Goal: Task Accomplishment & Management: Manage account settings

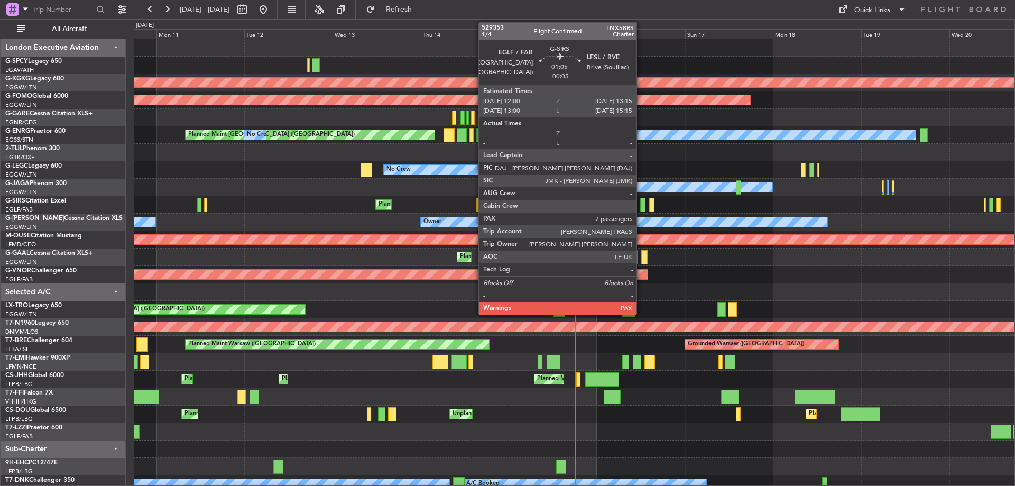
click at [641, 200] on div at bounding box center [642, 205] width 5 height 14
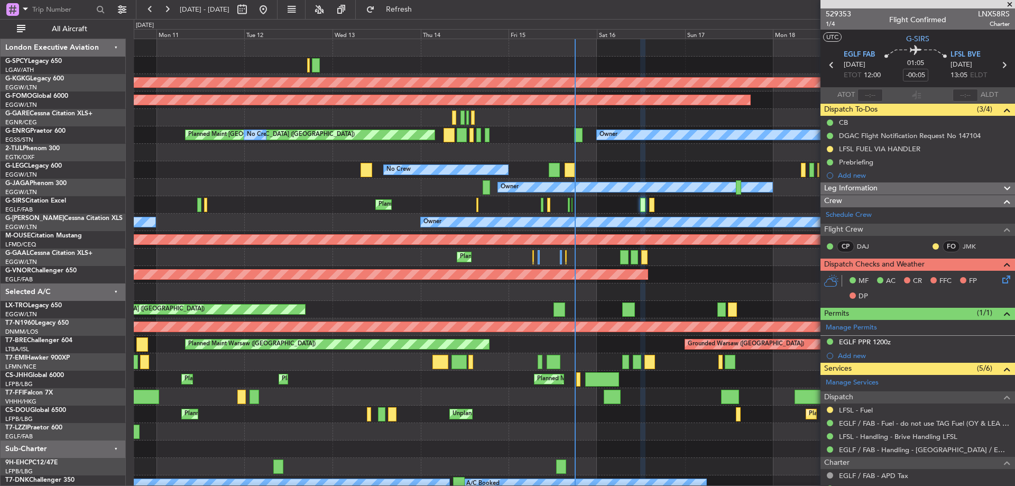
click at [1000, 278] on icon at bounding box center [1004, 277] width 8 height 8
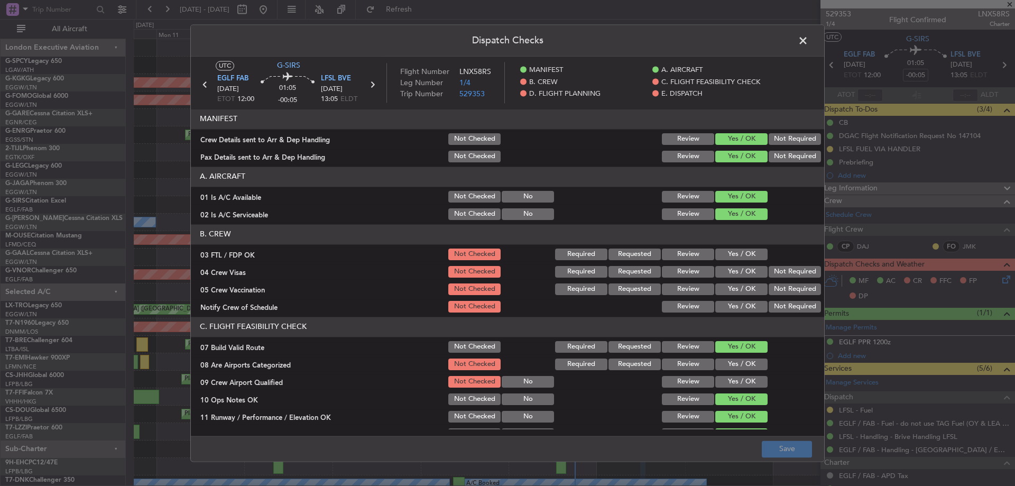
click at [731, 252] on button "Yes / OK" at bounding box center [741, 255] width 52 height 12
click at [802, 274] on button "Not Required" at bounding box center [795, 272] width 52 height 12
drag, startPoint x: 793, startPoint y: 285, endPoint x: 755, endPoint y: 304, distance: 42.3
click at [790, 287] on button "Not Required" at bounding box center [795, 289] width 52 height 12
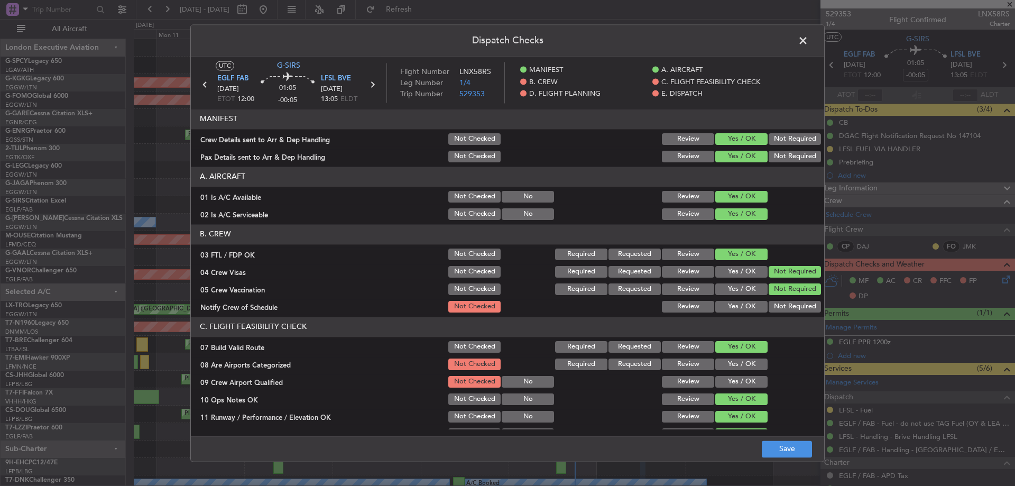
click at [747, 310] on button "Yes / OK" at bounding box center [741, 307] width 52 height 12
drag, startPoint x: 739, startPoint y: 363, endPoint x: 736, endPoint y: 370, distance: 7.6
click at [739, 364] on button "Yes / OK" at bounding box center [741, 364] width 52 height 12
click at [734, 383] on button "Yes / OK" at bounding box center [741, 382] width 52 height 12
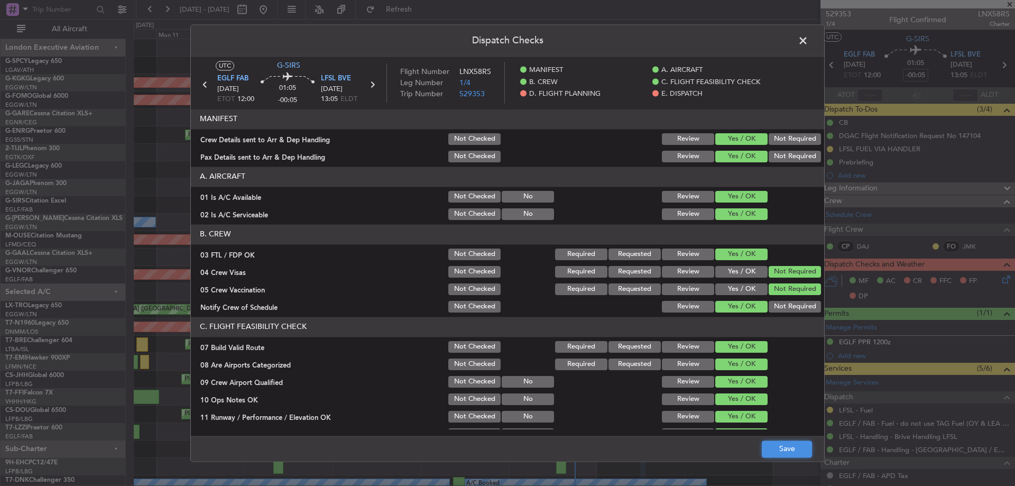
drag, startPoint x: 784, startPoint y: 452, endPoint x: 785, endPoint y: 444, distance: 8.1
click at [784, 452] on button "Save" at bounding box center [787, 448] width 50 height 17
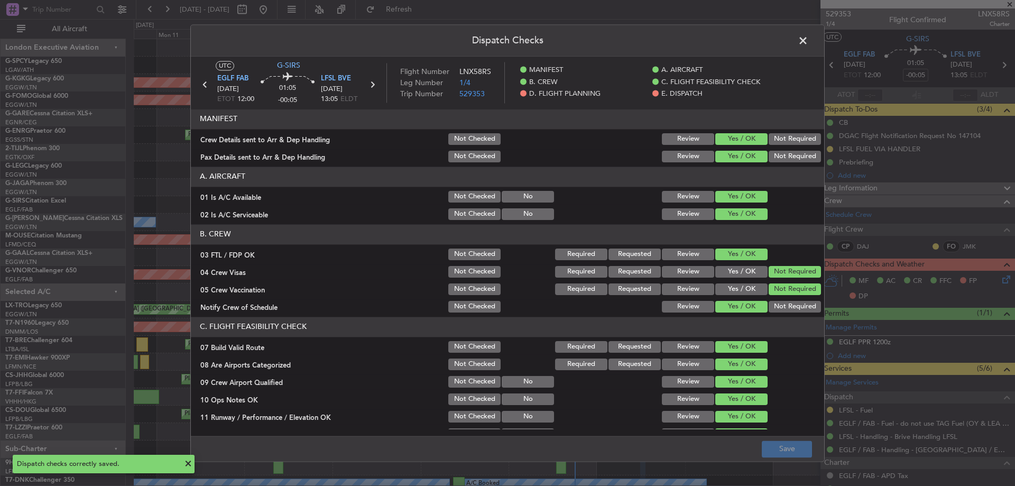
click at [808, 40] on span at bounding box center [808, 43] width 0 height 21
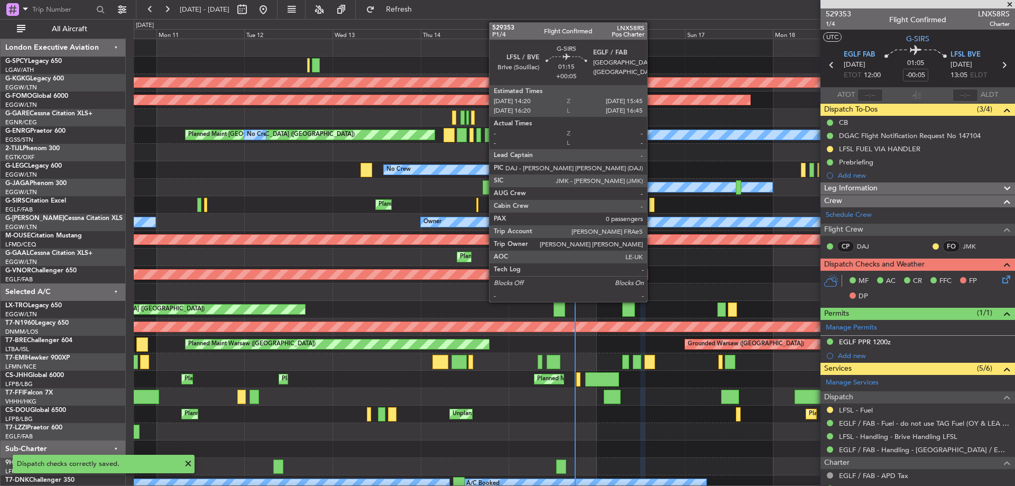
click at [652, 208] on div at bounding box center [651, 205] width 5 height 14
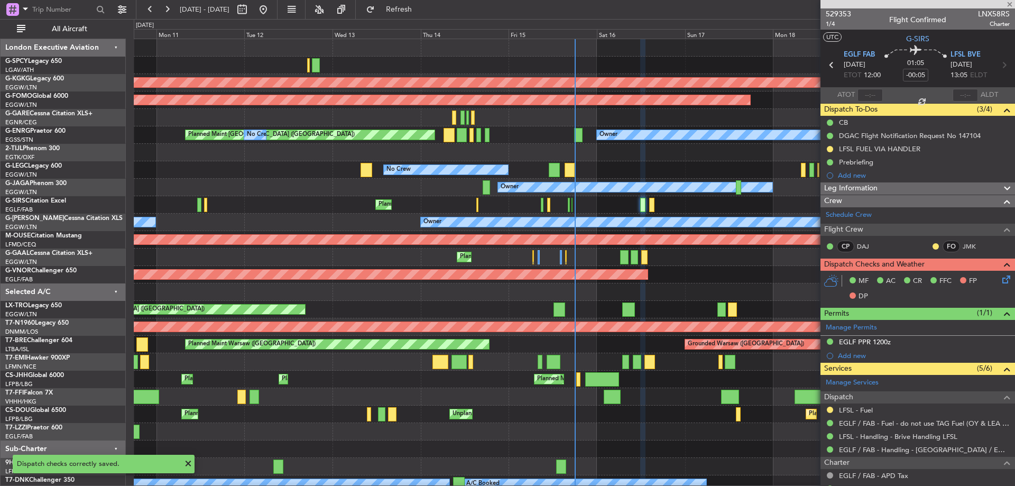
type input "+00:05"
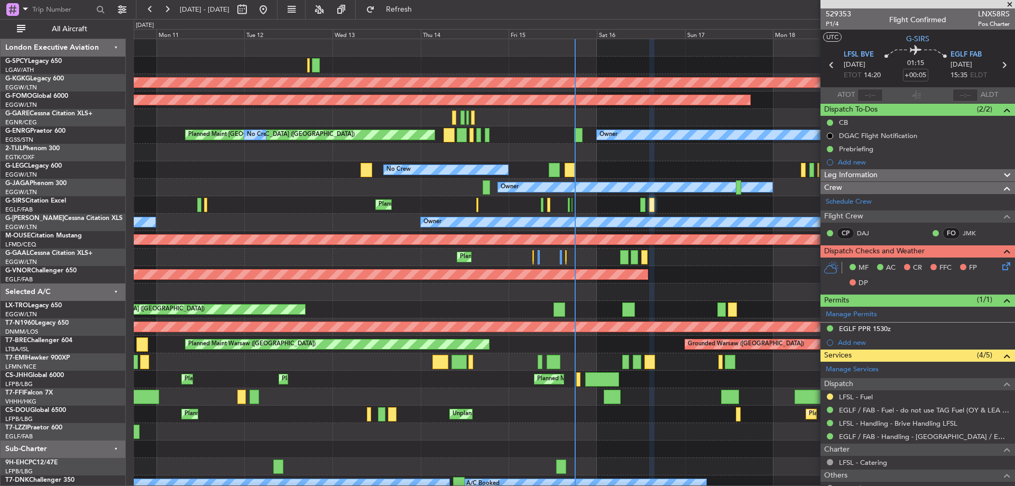
click at [1000, 266] on icon at bounding box center [1004, 264] width 8 height 8
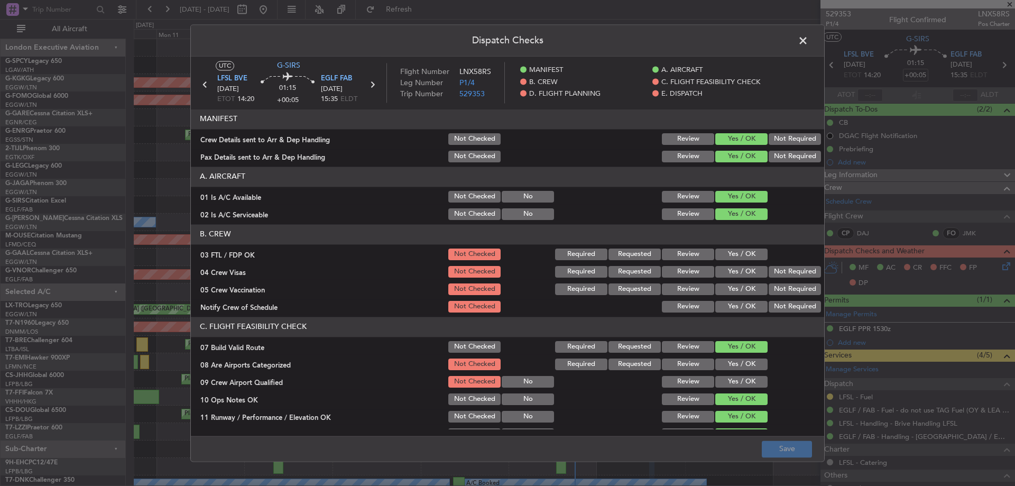
drag, startPoint x: 735, startPoint y: 251, endPoint x: 777, endPoint y: 264, distance: 44.5
click at [735, 251] on button "Yes / OK" at bounding box center [741, 255] width 52 height 12
drag, startPoint x: 788, startPoint y: 267, endPoint x: 789, endPoint y: 282, distance: 15.3
click at [788, 268] on button "Not Required" at bounding box center [795, 272] width 52 height 12
click at [789, 287] on button "Not Required" at bounding box center [795, 289] width 52 height 12
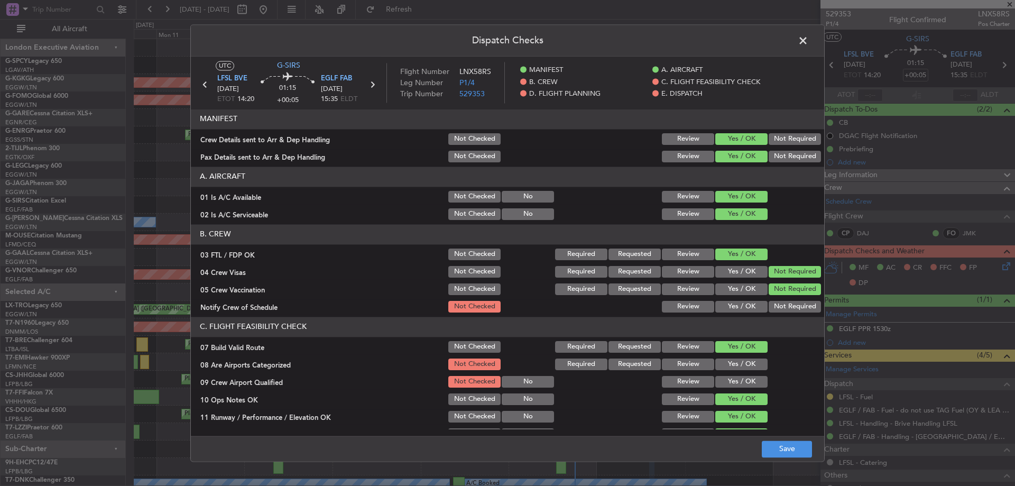
click at [747, 304] on button "Yes / OK" at bounding box center [741, 307] width 52 height 12
click at [745, 362] on button "Yes / OK" at bounding box center [741, 364] width 52 height 12
click at [744, 382] on button "Yes / OK" at bounding box center [741, 382] width 52 height 12
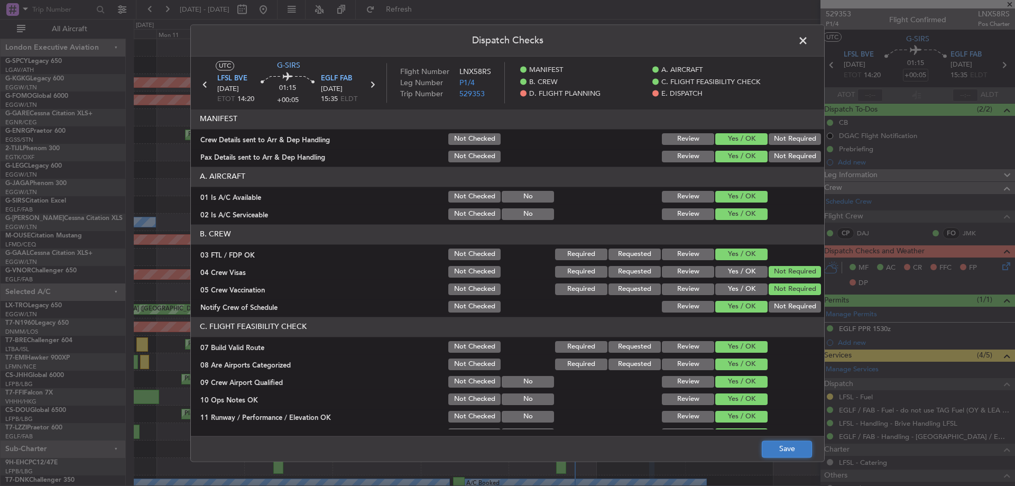
click at [796, 440] on button "Save" at bounding box center [787, 448] width 50 height 17
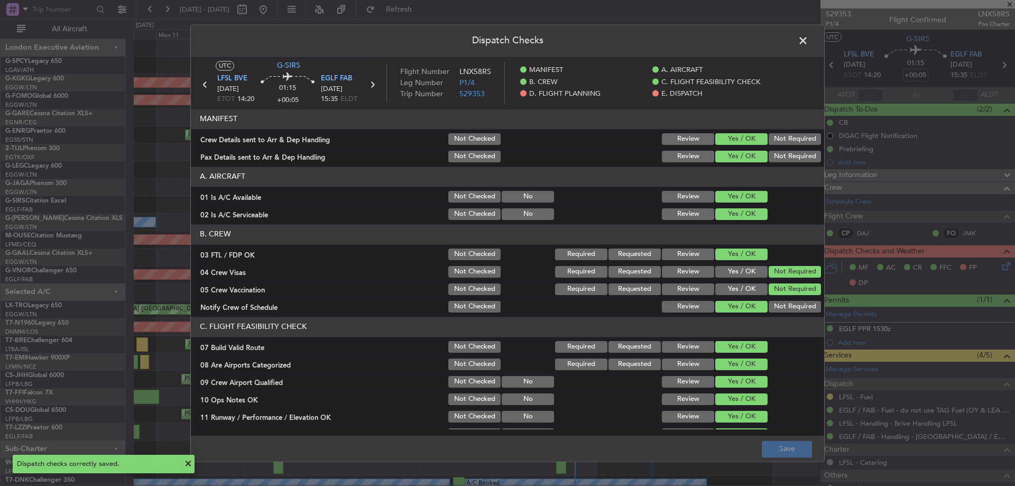
click at [808, 34] on span at bounding box center [808, 43] width 0 height 21
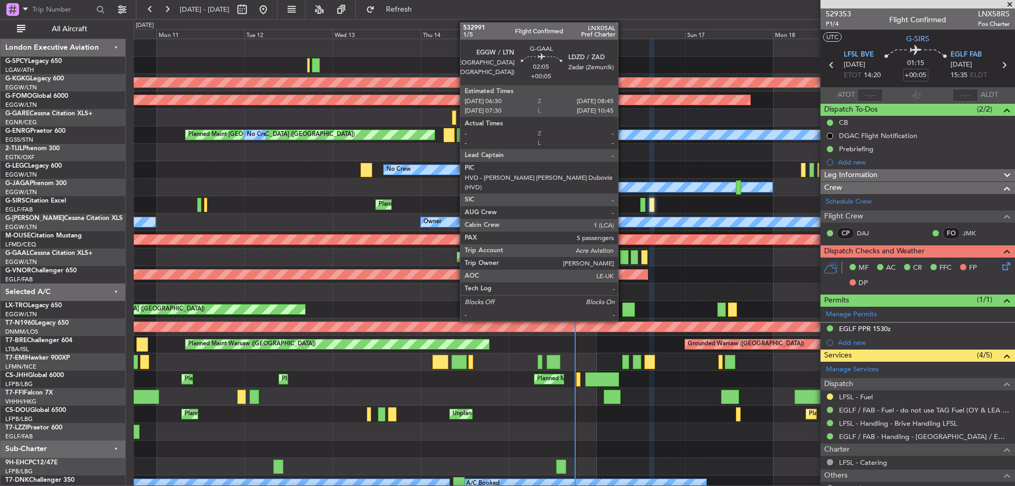
click at [623, 256] on div at bounding box center [624, 257] width 8 height 14
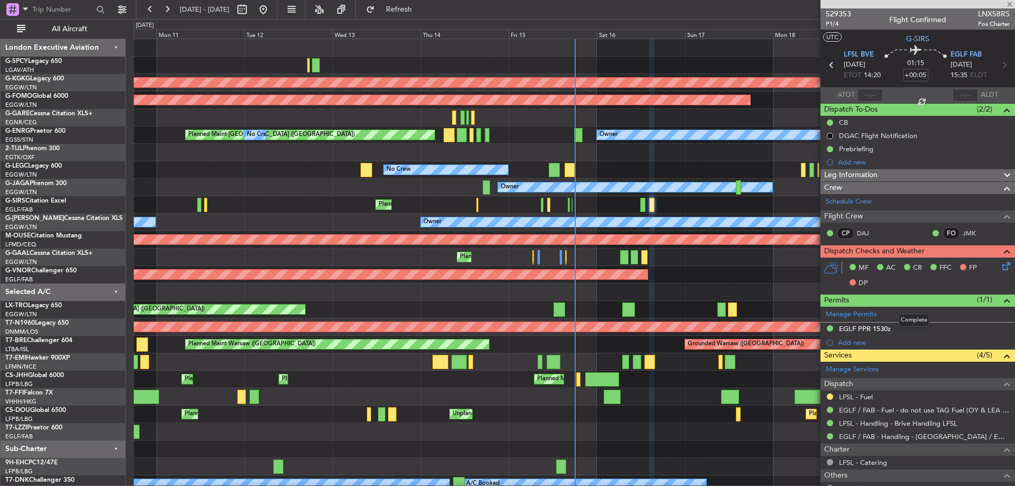
type input "5"
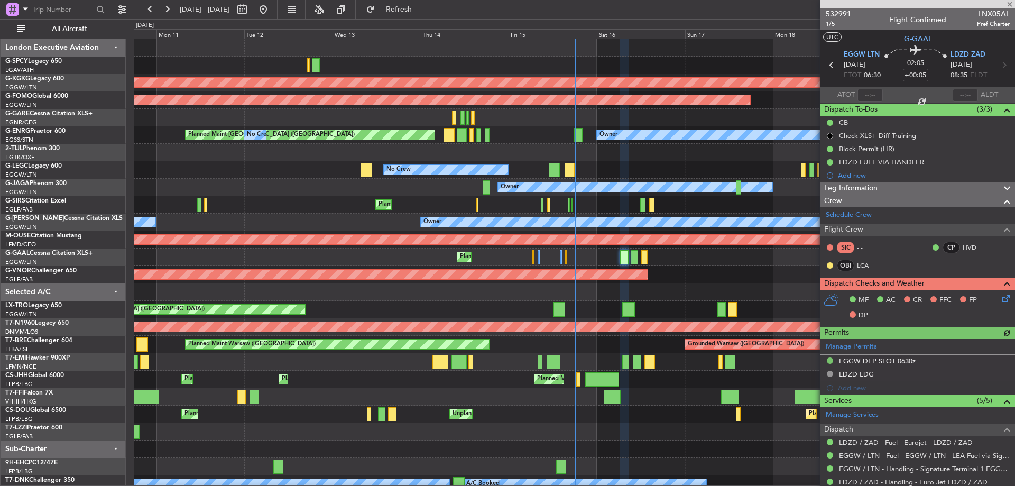
click at [1001, 301] on icon at bounding box center [1004, 296] width 8 height 8
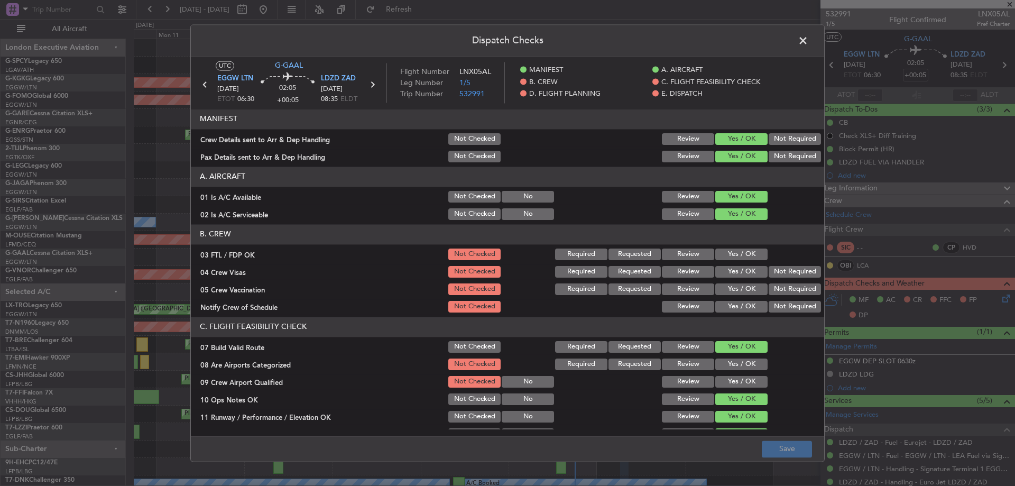
click at [742, 254] on button "Yes / OK" at bounding box center [741, 255] width 52 height 12
click at [776, 274] on button "Not Required" at bounding box center [795, 272] width 52 height 12
click at [778, 289] on button "Not Required" at bounding box center [795, 289] width 52 height 12
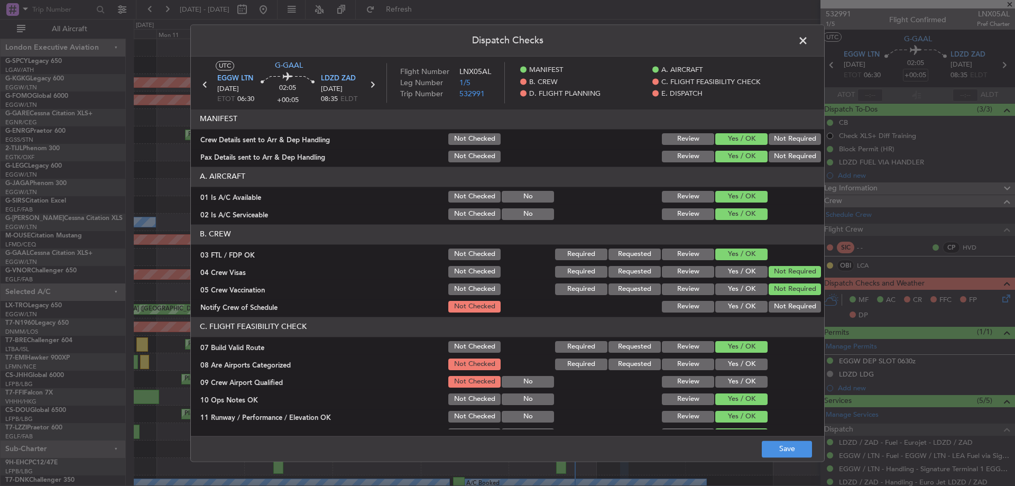
drag, startPoint x: 741, startPoint y: 307, endPoint x: 732, endPoint y: 343, distance: 36.7
click at [740, 308] on button "Yes / OK" at bounding box center [741, 307] width 52 height 12
click at [730, 364] on button "Yes / OK" at bounding box center [741, 364] width 52 height 12
click at [732, 381] on button "Yes / OK" at bounding box center [741, 382] width 52 height 12
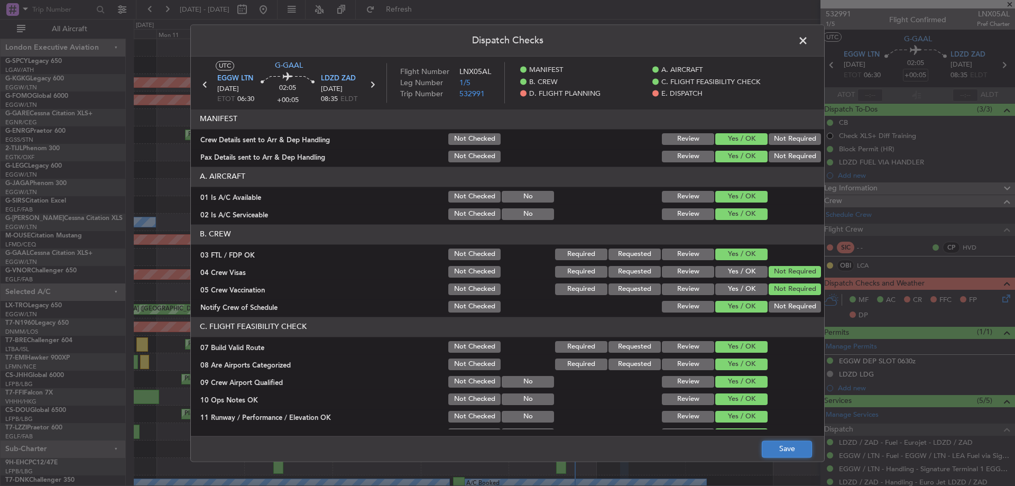
click at [788, 446] on button "Save" at bounding box center [787, 448] width 50 height 17
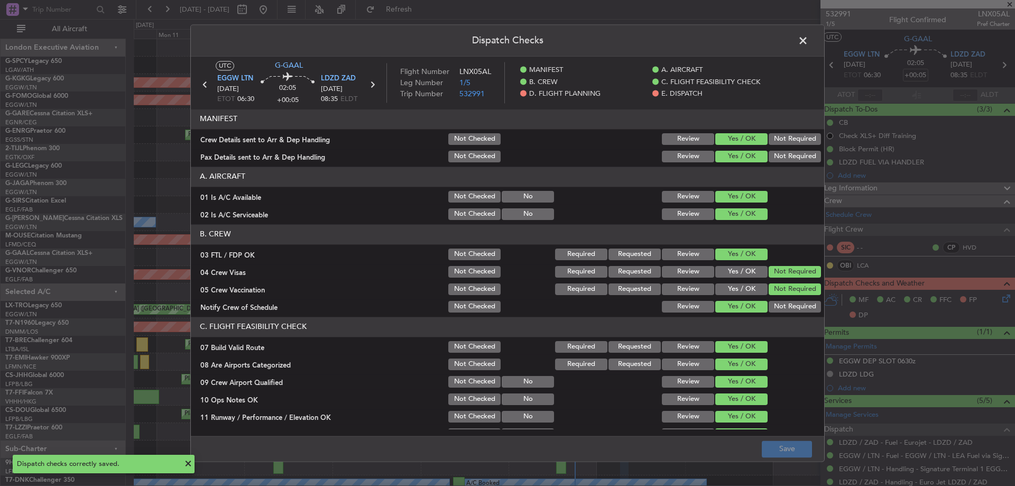
click at [808, 38] on span at bounding box center [808, 43] width 0 height 21
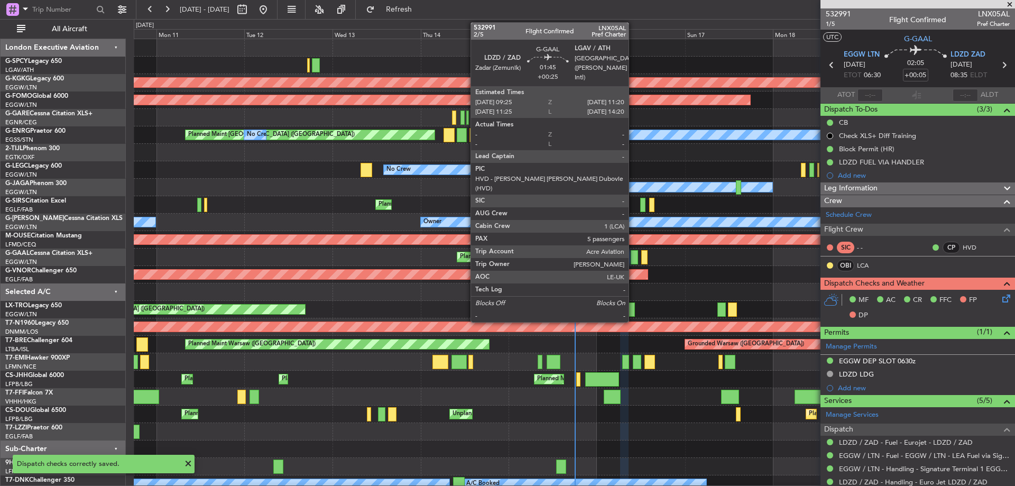
click at [633, 256] on div at bounding box center [634, 257] width 7 height 14
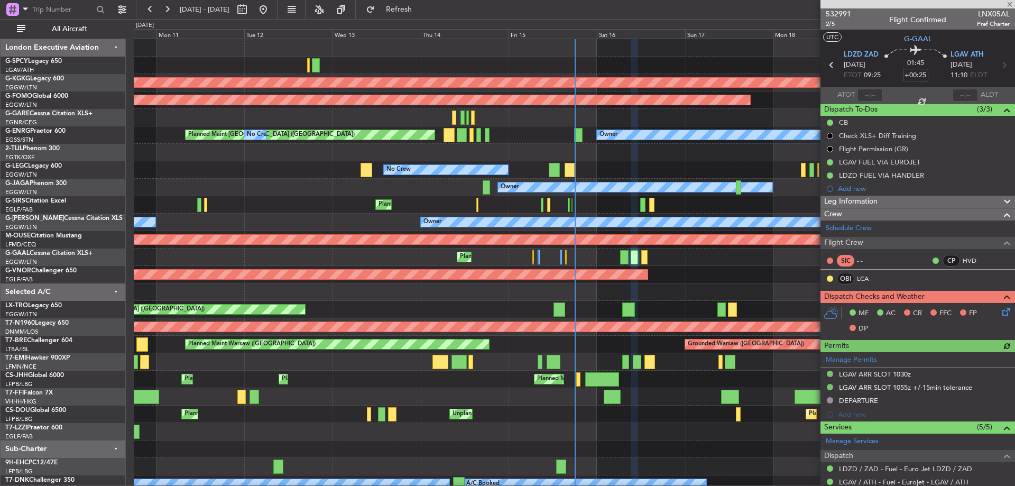
click at [1000, 311] on icon at bounding box center [1004, 310] width 8 height 8
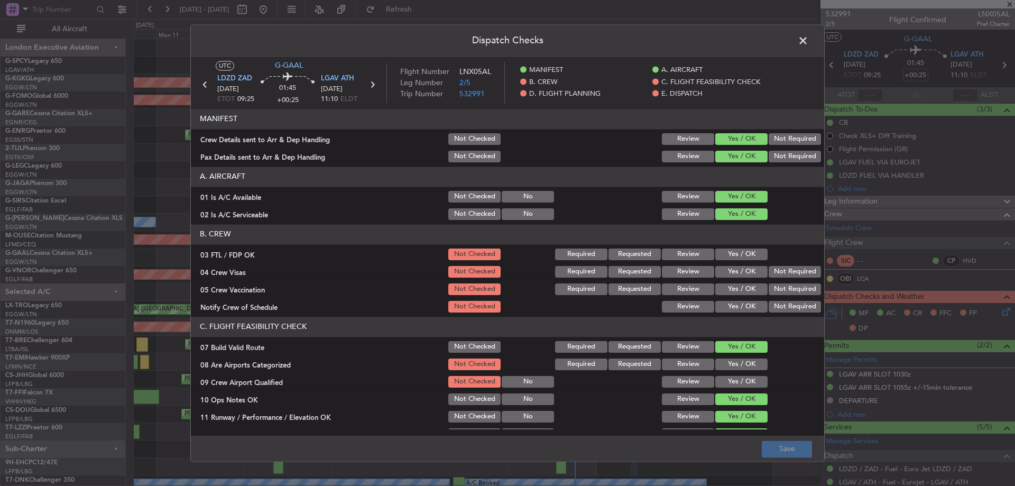
click at [737, 253] on button "Yes / OK" at bounding box center [741, 255] width 52 height 12
click at [783, 272] on button "Not Required" at bounding box center [795, 272] width 52 height 12
drag, startPoint x: 778, startPoint y: 289, endPoint x: 756, endPoint y: 303, distance: 26.1
click at [775, 291] on button "Not Required" at bounding box center [795, 289] width 52 height 12
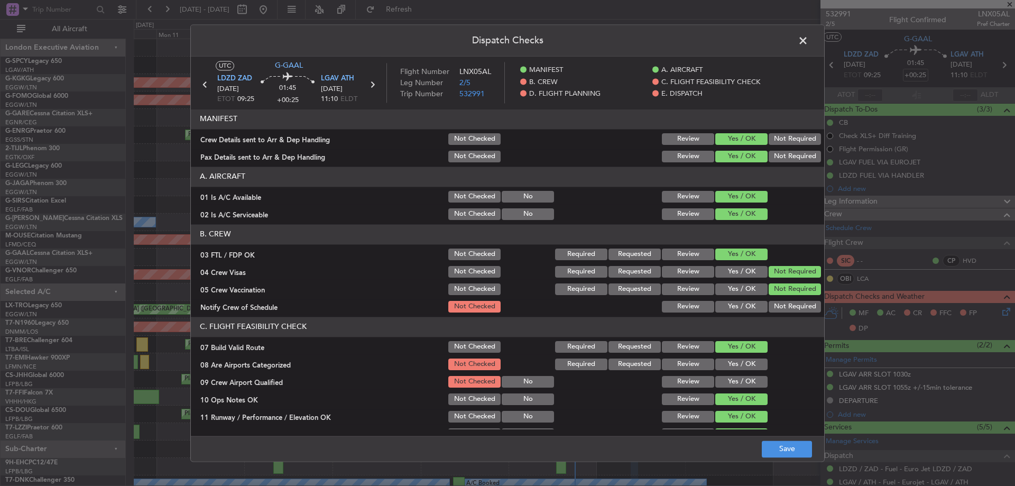
click at [748, 308] on button "Yes / OK" at bounding box center [741, 307] width 52 height 12
click at [731, 368] on button "Yes / OK" at bounding box center [741, 364] width 52 height 12
drag, startPoint x: 730, startPoint y: 380, endPoint x: 731, endPoint y: 398, distance: 18.6
click at [730, 381] on button "Yes / OK" at bounding box center [741, 382] width 52 height 12
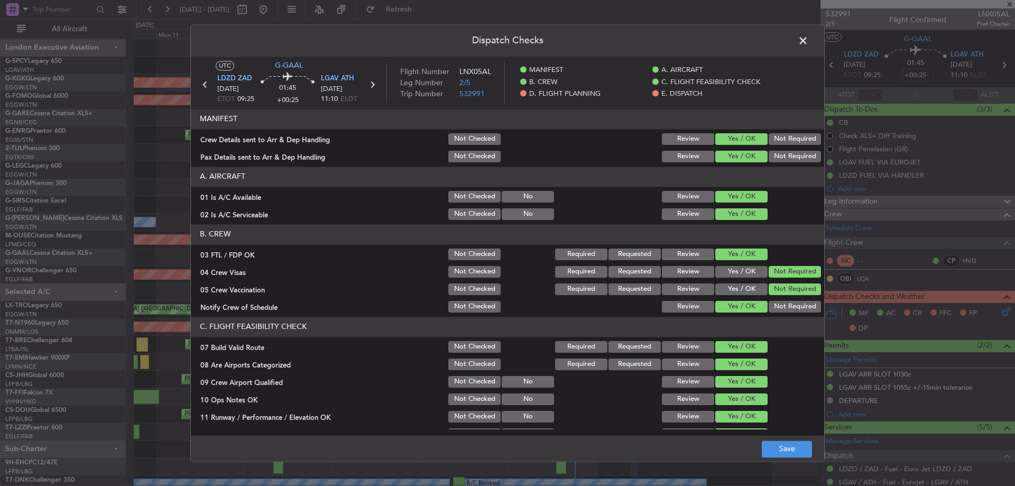
click at [781, 438] on footer "Save" at bounding box center [507, 448] width 633 height 25
click at [784, 445] on button "Save" at bounding box center [787, 448] width 50 height 17
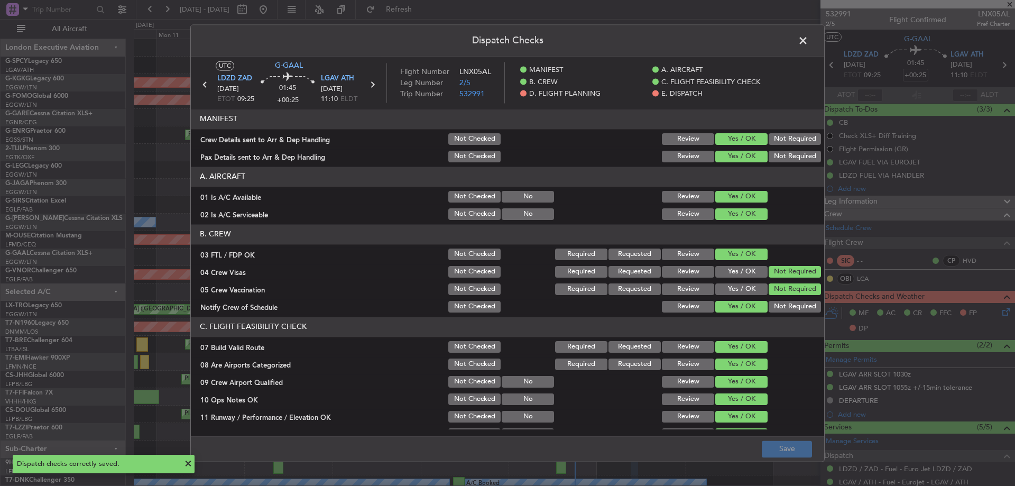
click at [808, 37] on span at bounding box center [808, 43] width 0 height 21
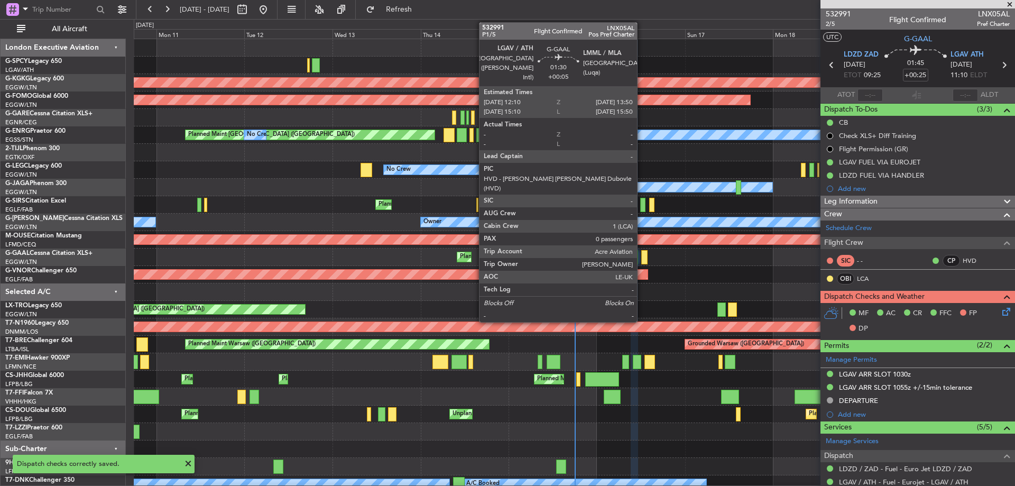
click at [642, 260] on div at bounding box center [644, 257] width 6 height 14
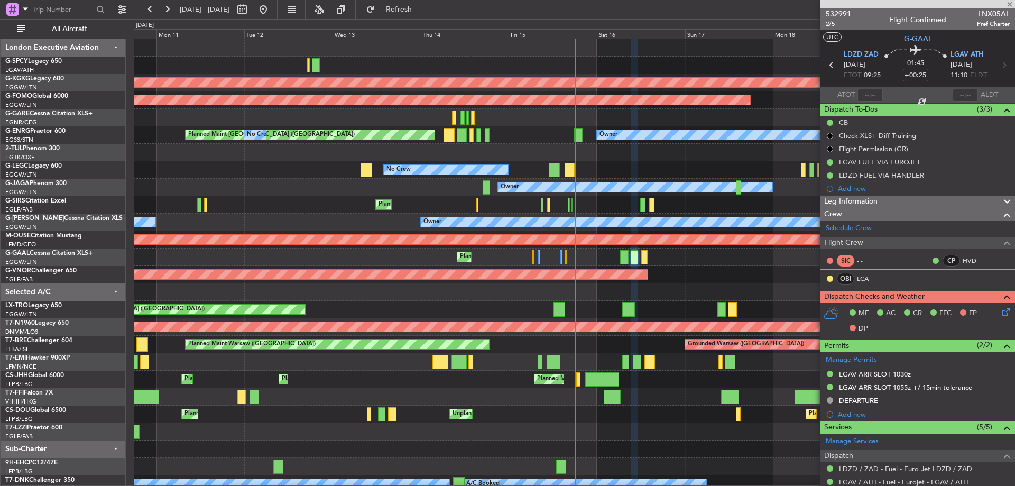
type input "+00:05"
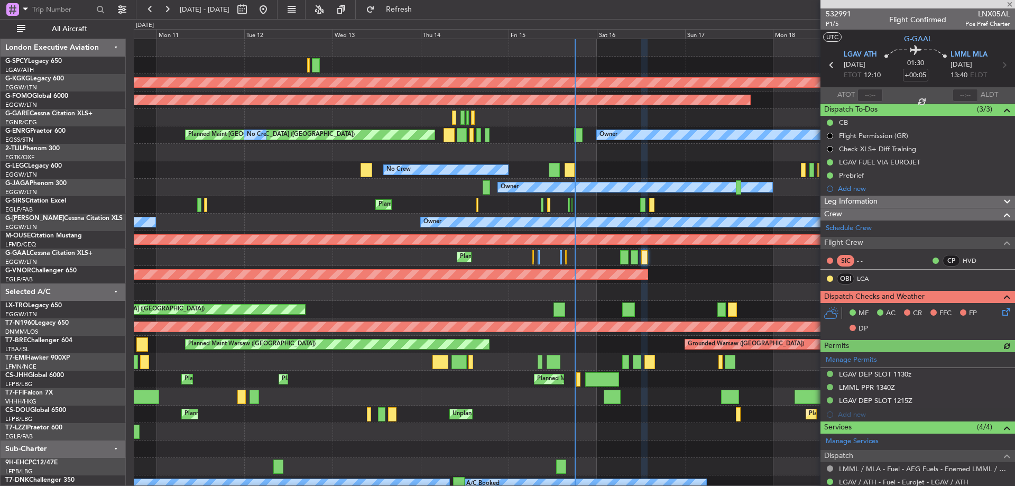
click at [1001, 312] on icon at bounding box center [1004, 310] width 8 height 8
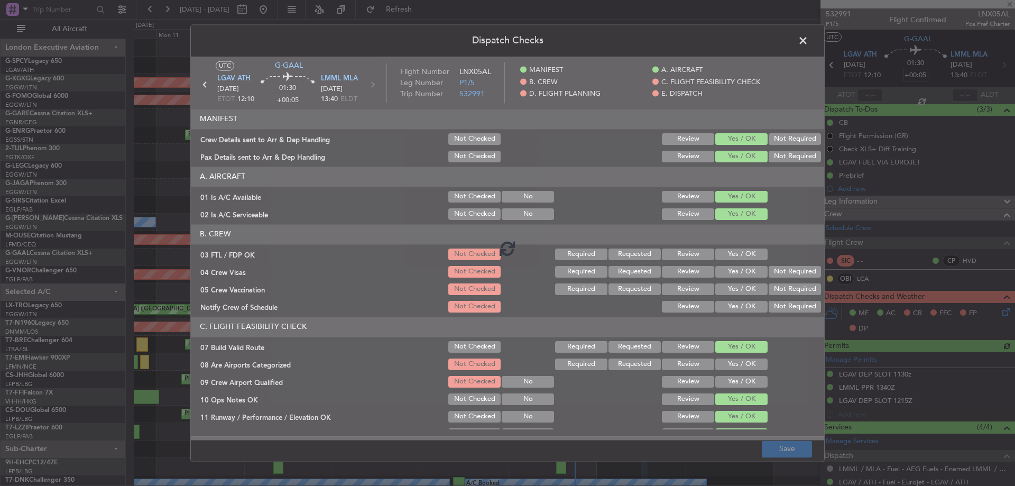
click at [736, 252] on div at bounding box center [507, 248] width 633 height 383
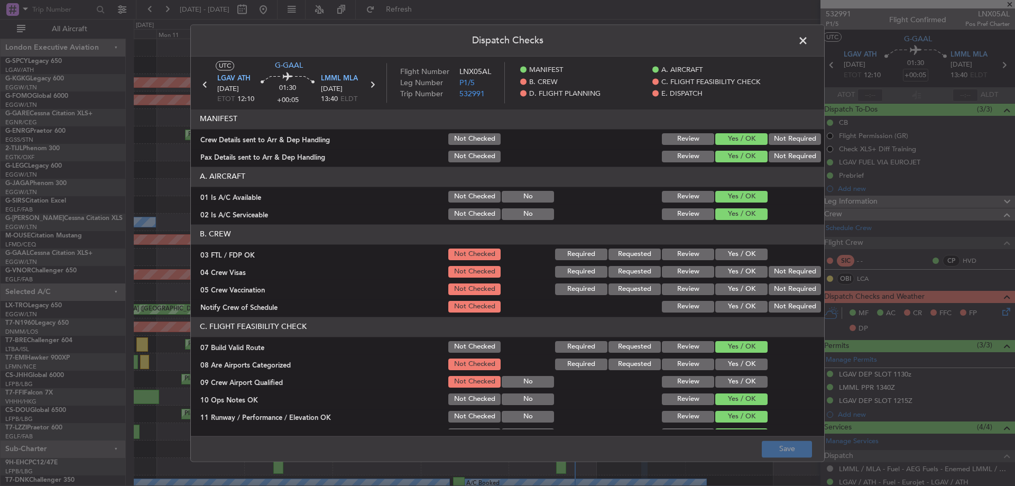
click at [742, 255] on button "Yes / OK" at bounding box center [741, 255] width 52 height 12
click at [780, 269] on button "Not Required" at bounding box center [795, 272] width 52 height 12
click at [791, 292] on button "Not Required" at bounding box center [795, 289] width 52 height 12
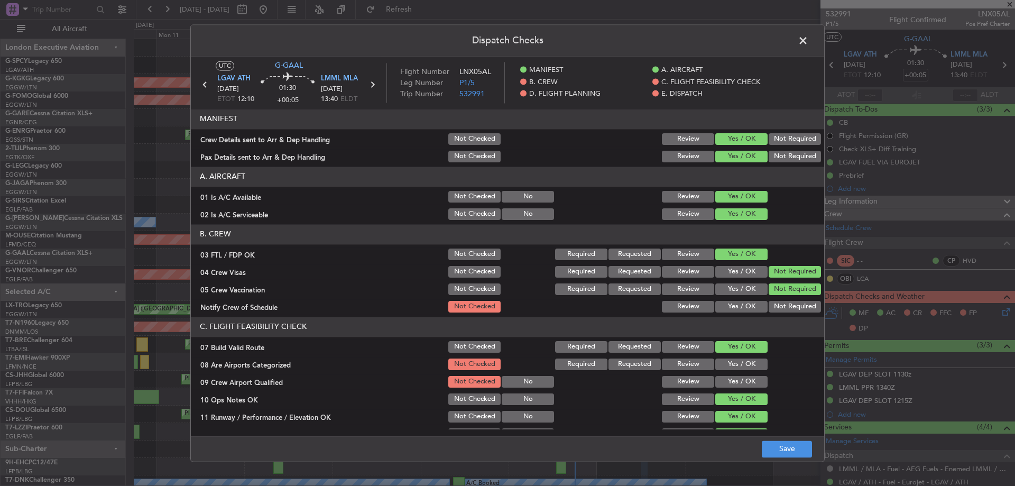
click at [728, 305] on button "Yes / OK" at bounding box center [741, 307] width 52 height 12
click at [752, 369] on button "Yes / OK" at bounding box center [741, 364] width 52 height 12
click at [746, 380] on button "Yes / OK" at bounding box center [741, 382] width 52 height 12
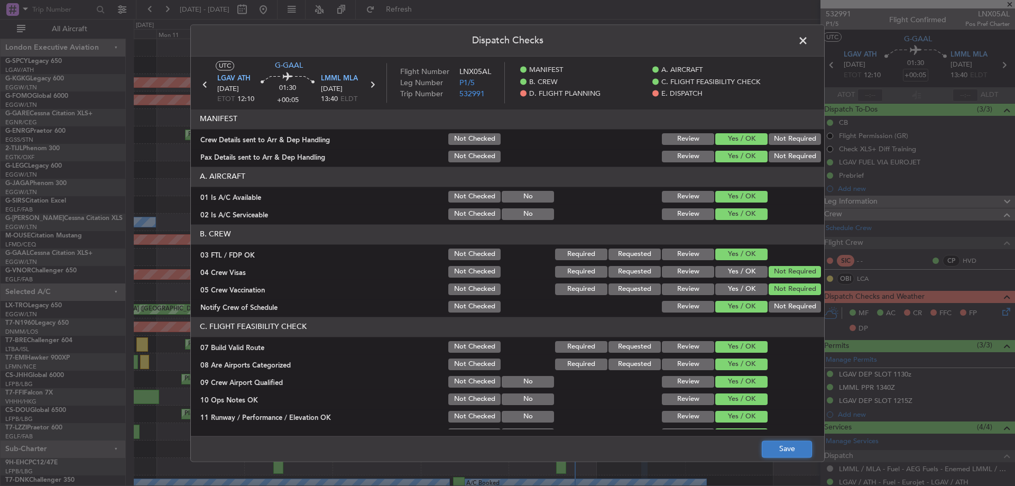
click at [786, 454] on button "Save" at bounding box center [787, 448] width 50 height 17
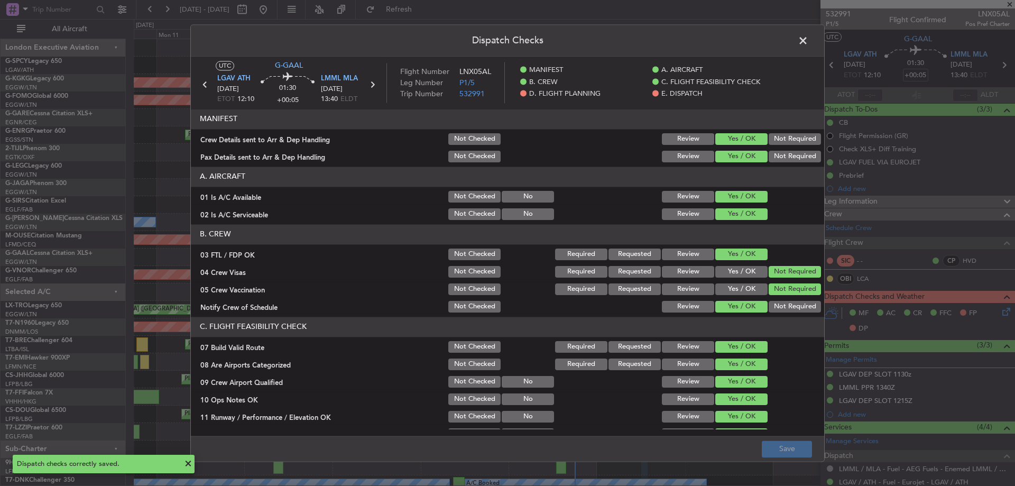
click at [808, 38] on span at bounding box center [808, 43] width 0 height 21
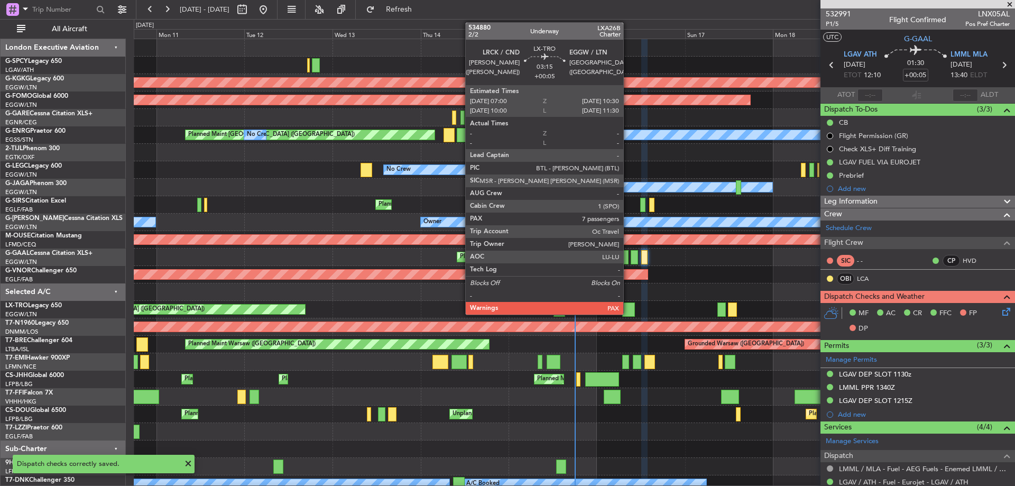
click at [628, 314] on div at bounding box center [628, 309] width 13 height 14
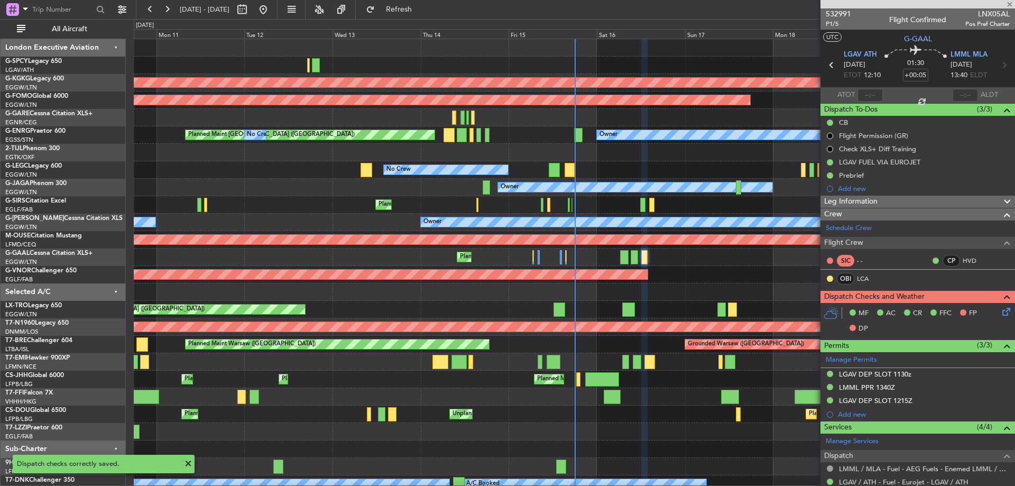
type input "7"
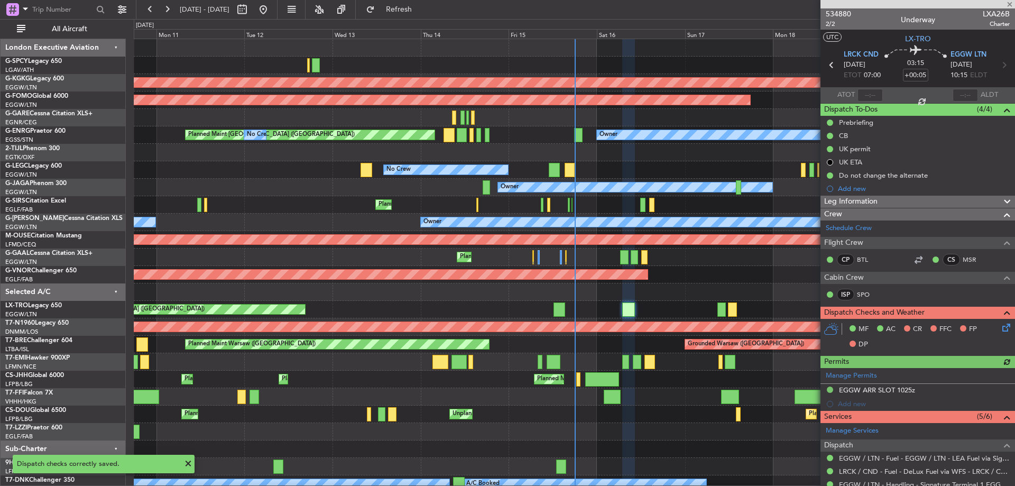
click at [1000, 328] on icon at bounding box center [1004, 325] width 8 height 8
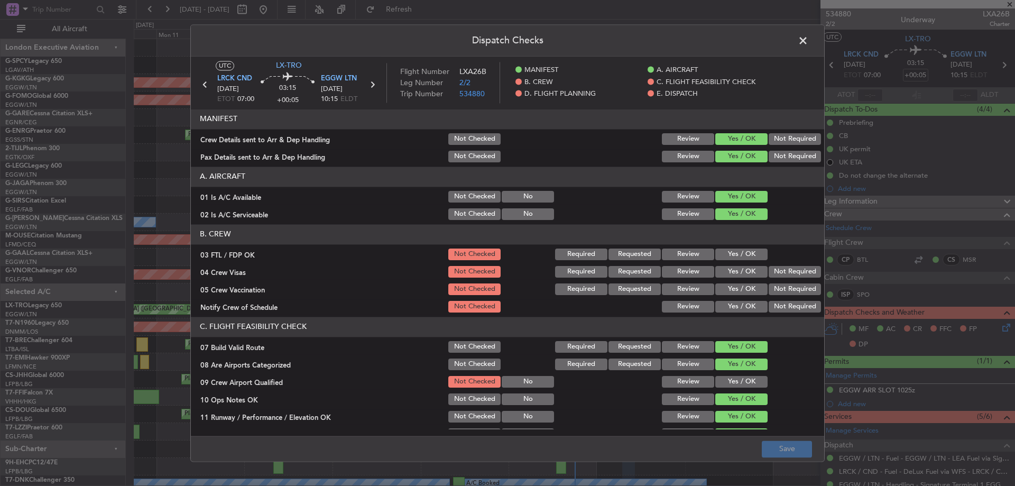
click at [734, 251] on button "Yes / OK" at bounding box center [741, 255] width 52 height 12
click at [784, 268] on button "Not Required" at bounding box center [795, 272] width 52 height 12
drag, startPoint x: 784, startPoint y: 288, endPoint x: 750, endPoint y: 304, distance: 37.6
click at [783, 289] on button "Not Required" at bounding box center [795, 289] width 52 height 12
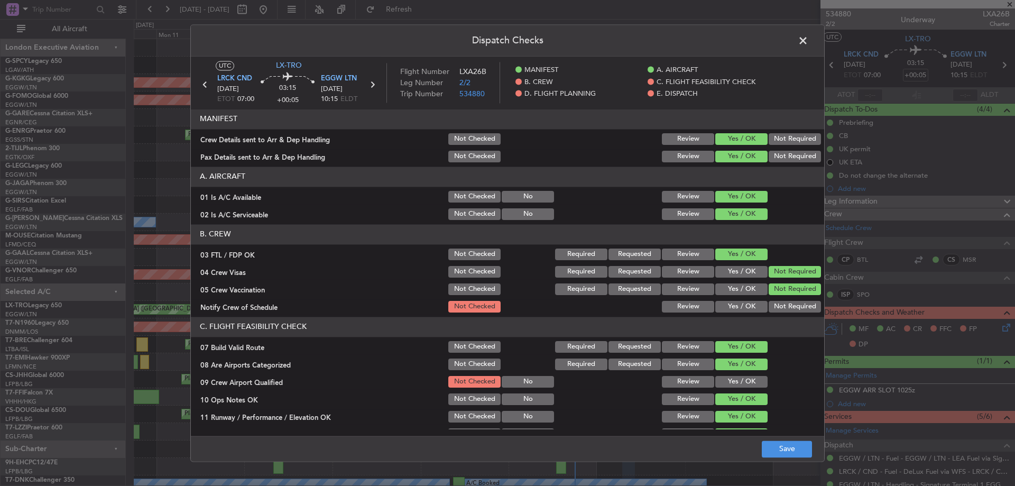
drag, startPoint x: 742, startPoint y: 306, endPoint x: 734, endPoint y: 332, distance: 27.5
click at [742, 306] on button "Yes / OK" at bounding box center [741, 307] width 52 height 12
click at [733, 379] on button "Yes / OK" at bounding box center [741, 382] width 52 height 12
click at [785, 475] on div "Dispatch Checks UTC LX-TRO LRCK CND [DATE] ETOT 07:00 03:15 +00:05 EGGW LTN [DA…" at bounding box center [507, 243] width 1015 height 486
click at [799, 455] on button "Save" at bounding box center [787, 448] width 50 height 17
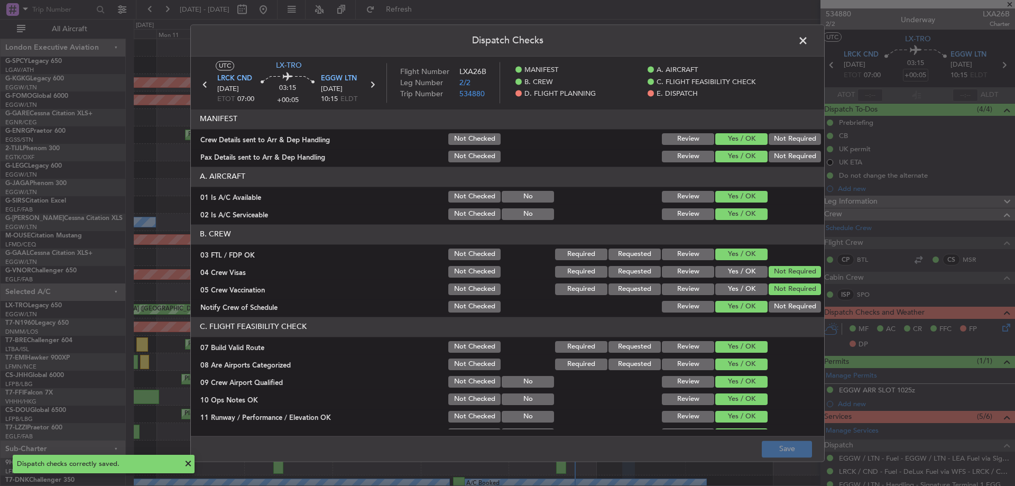
click at [808, 41] on span at bounding box center [808, 43] width 0 height 21
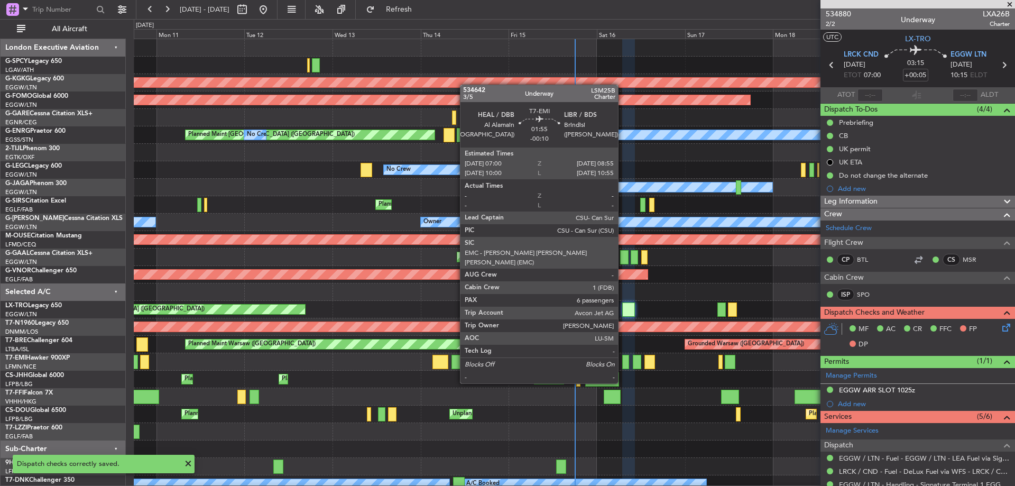
click at [623, 363] on div at bounding box center [625, 362] width 7 height 14
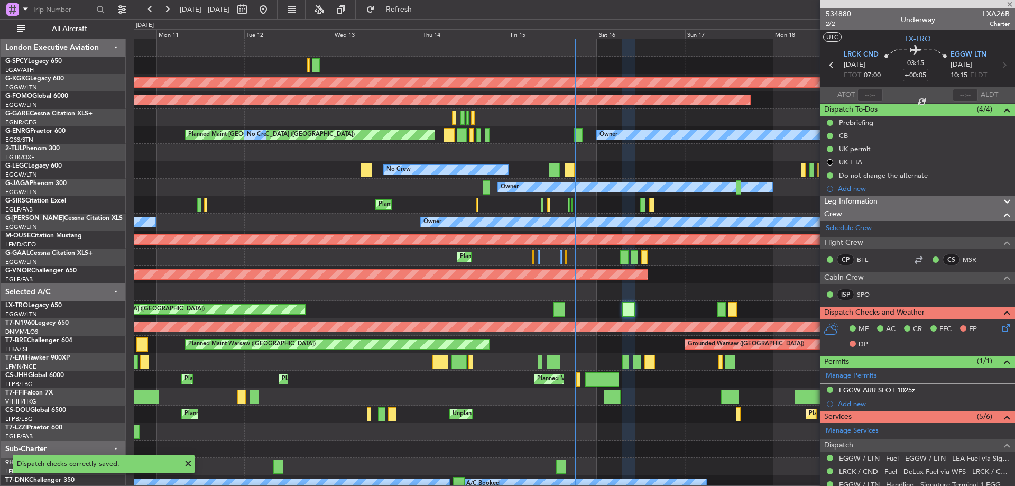
type input "-00:10"
type input "6"
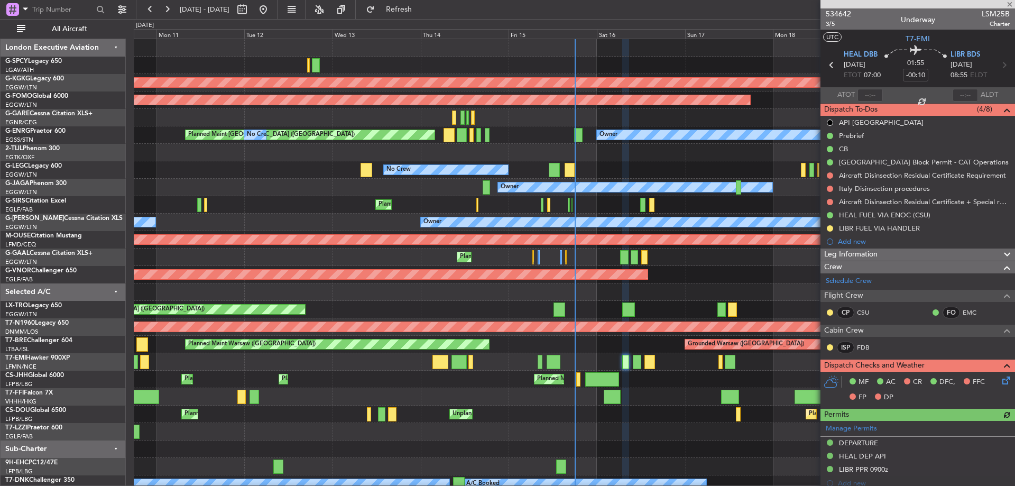
click at [1001, 378] on icon at bounding box center [1004, 378] width 8 height 8
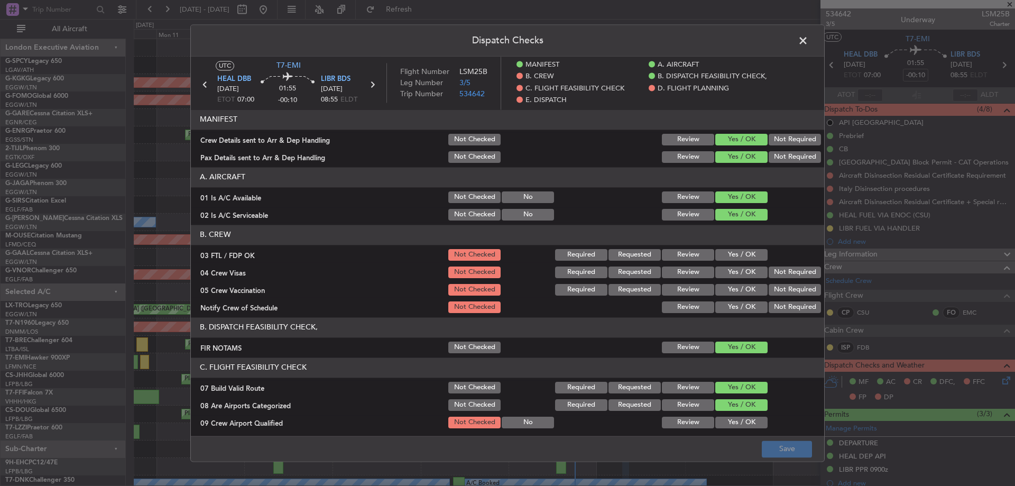
drag, startPoint x: 740, startPoint y: 252, endPoint x: 758, endPoint y: 269, distance: 24.7
click at [740, 252] on button "Yes / OK" at bounding box center [741, 255] width 52 height 12
click at [780, 281] on section "B. CREW 03 FTL / FDP OK Not Checked Required Requested Review Yes / OK 04 Crew …" at bounding box center [507, 270] width 633 height 90
click at [785, 274] on button "Not Required" at bounding box center [795, 272] width 52 height 12
drag, startPoint x: 780, startPoint y: 287, endPoint x: 762, endPoint y: 296, distance: 20.3
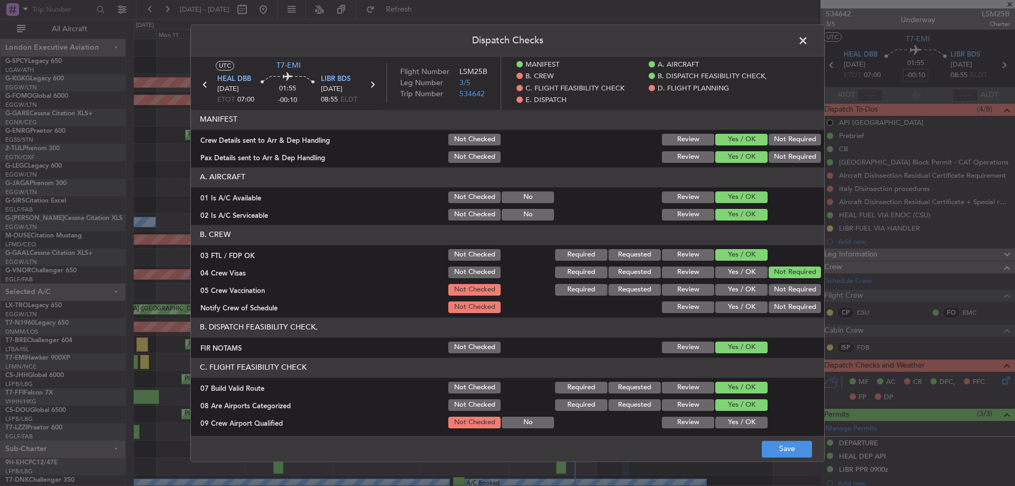
click at [777, 289] on button "Not Required" at bounding box center [795, 290] width 52 height 12
click at [748, 306] on button "Yes / OK" at bounding box center [741, 307] width 52 height 12
click at [738, 419] on button "Yes / OK" at bounding box center [741, 423] width 52 height 12
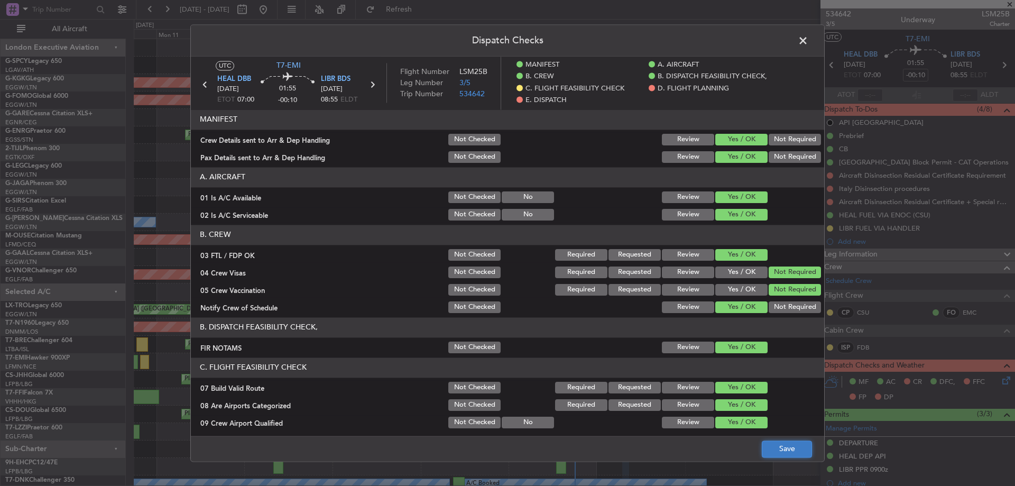
click at [773, 450] on button "Save" at bounding box center [787, 448] width 50 height 17
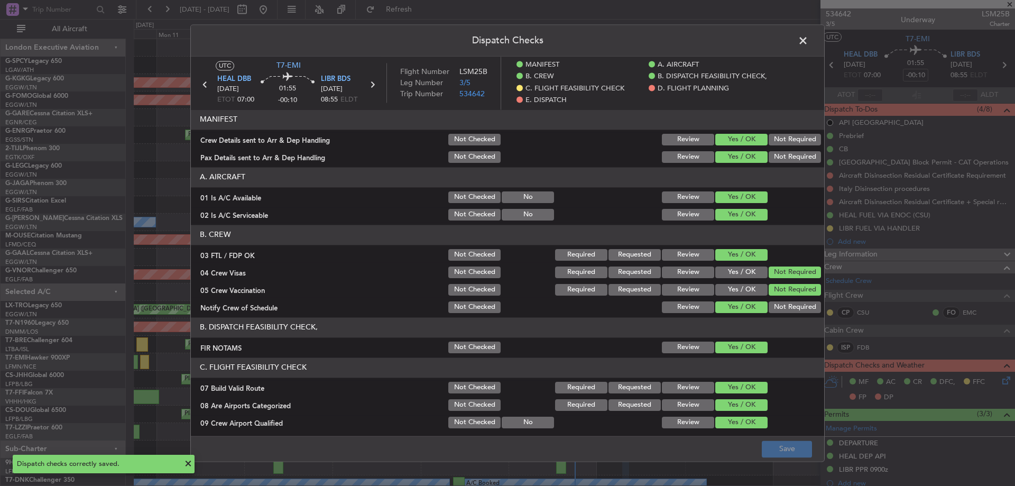
click at [808, 46] on span at bounding box center [808, 43] width 0 height 21
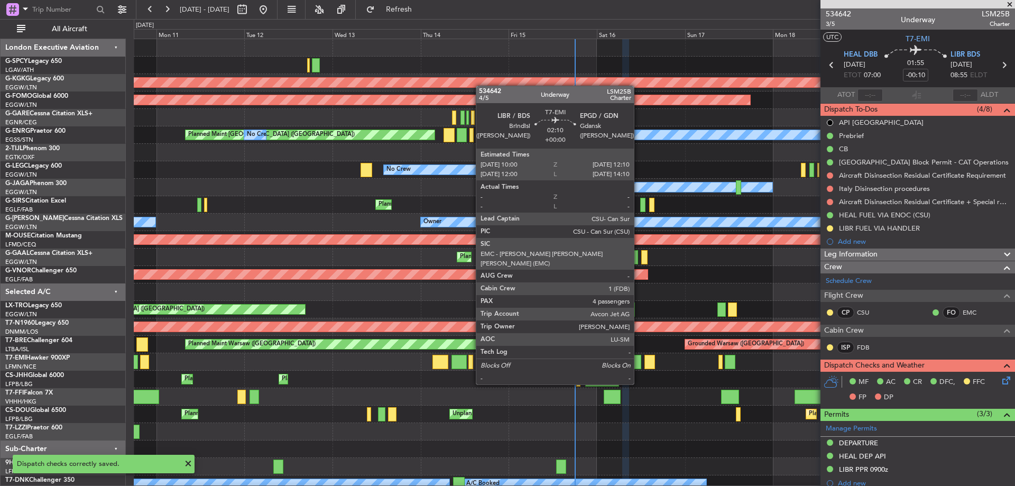
click at [639, 364] on div at bounding box center [637, 362] width 8 height 14
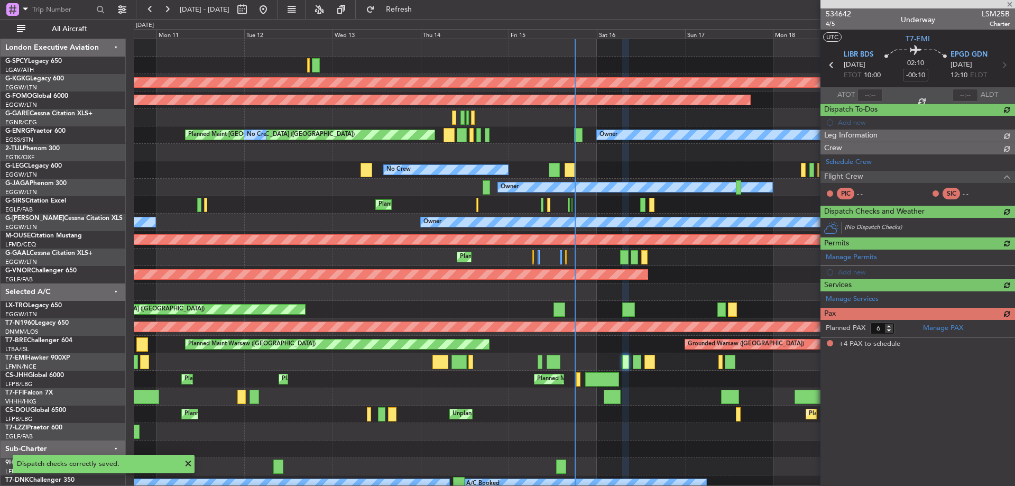
type input "4"
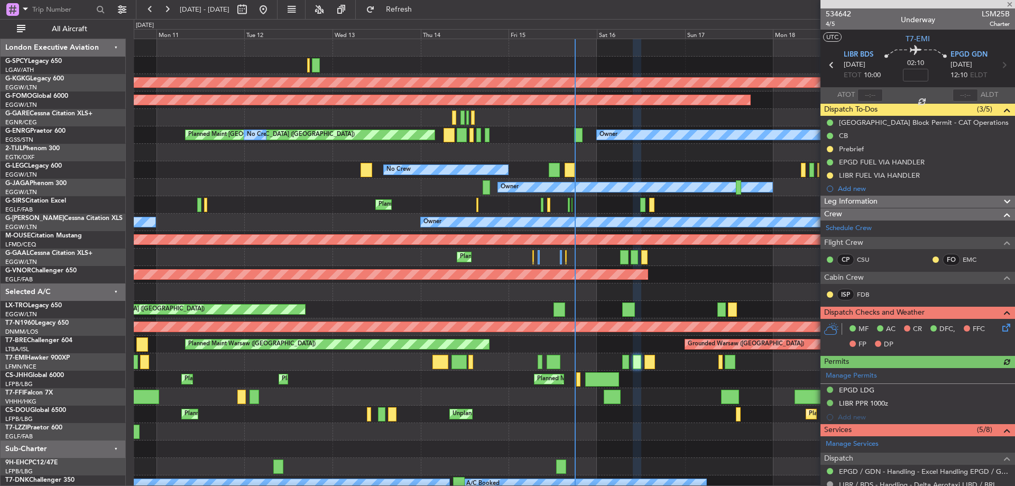
click at [1000, 327] on icon at bounding box center [1004, 325] width 8 height 8
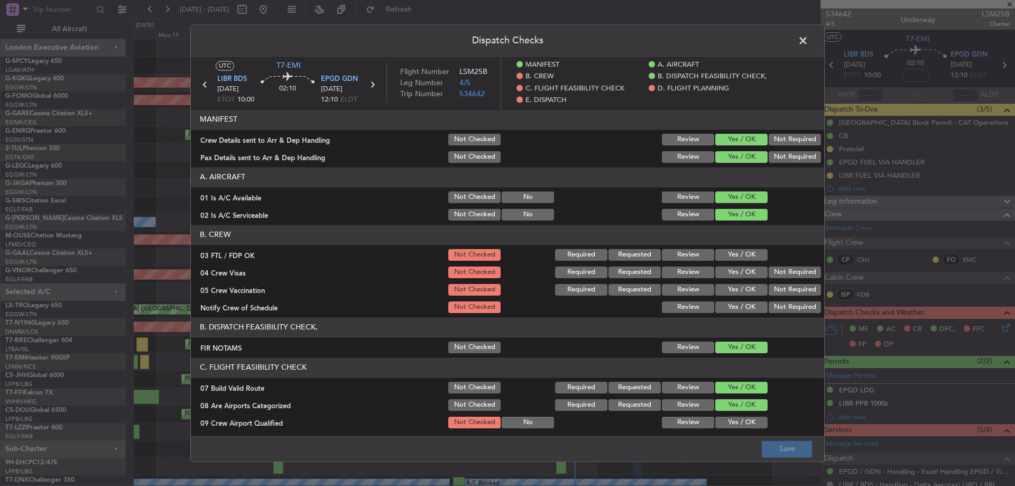
drag, startPoint x: 734, startPoint y: 253, endPoint x: 741, endPoint y: 254, distance: 7.6
click at [735, 253] on button "Yes / OK" at bounding box center [741, 255] width 52 height 12
drag, startPoint x: 789, startPoint y: 269, endPoint x: 771, endPoint y: 284, distance: 24.0
click at [788, 271] on button "Not Required" at bounding box center [795, 272] width 52 height 12
drag, startPoint x: 771, startPoint y: 284, endPoint x: 758, endPoint y: 298, distance: 19.1
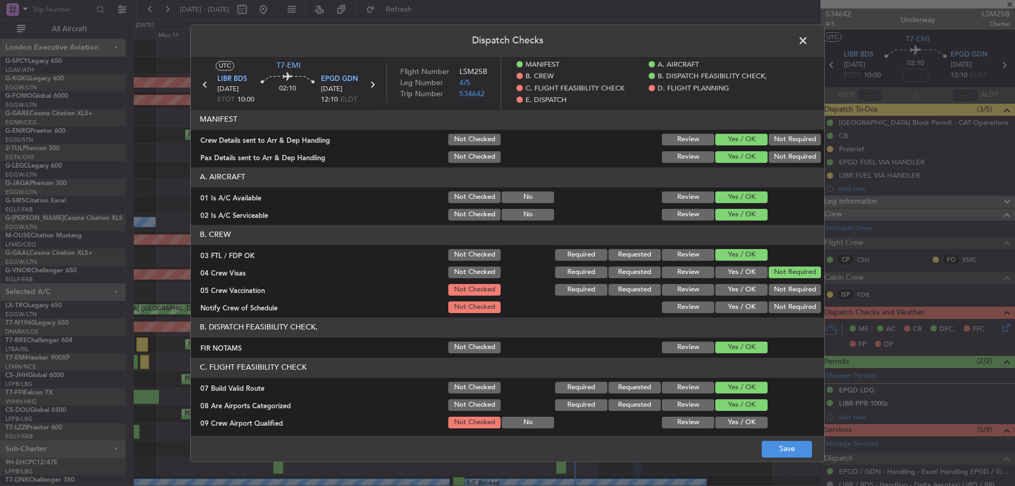
click at [770, 286] on button "Not Required" at bounding box center [795, 290] width 52 height 12
click at [751, 304] on button "Yes / OK" at bounding box center [741, 307] width 52 height 12
click at [737, 417] on button "Yes / OK" at bounding box center [741, 423] width 52 height 12
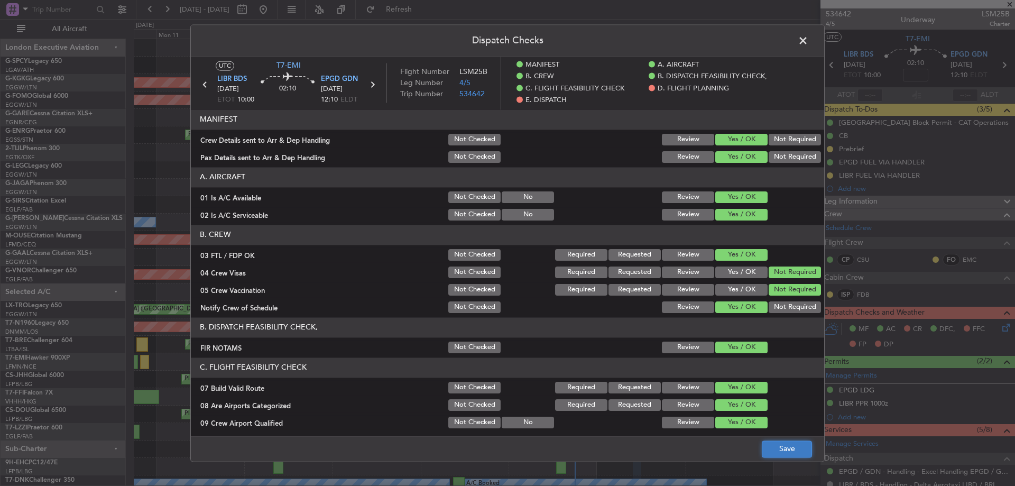
click at [798, 454] on button "Save" at bounding box center [787, 448] width 50 height 17
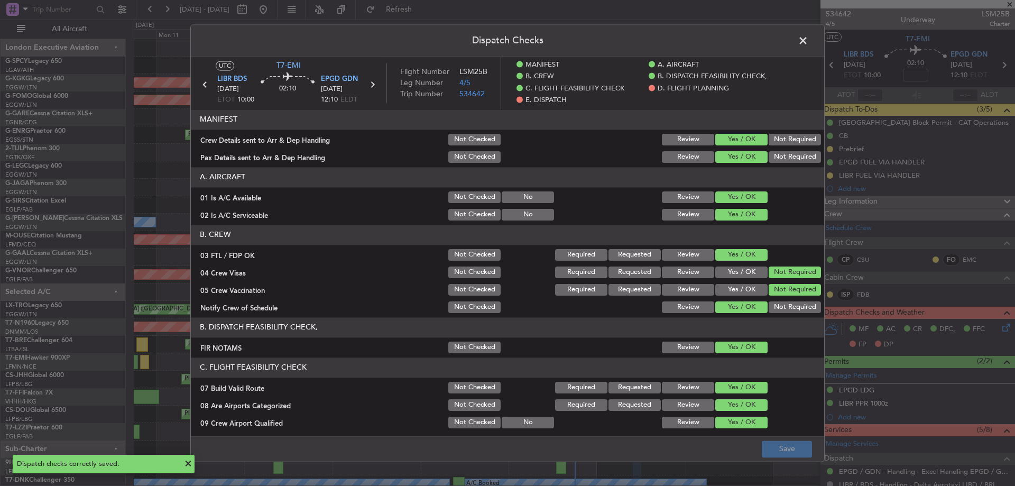
click at [808, 44] on span at bounding box center [808, 43] width 0 height 21
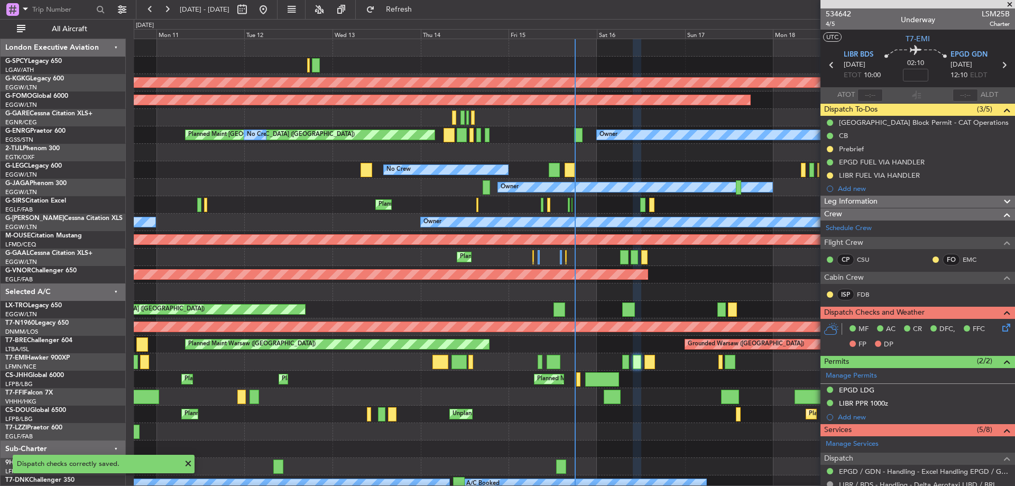
click at [650, 369] on div at bounding box center [574, 361] width 881 height 17
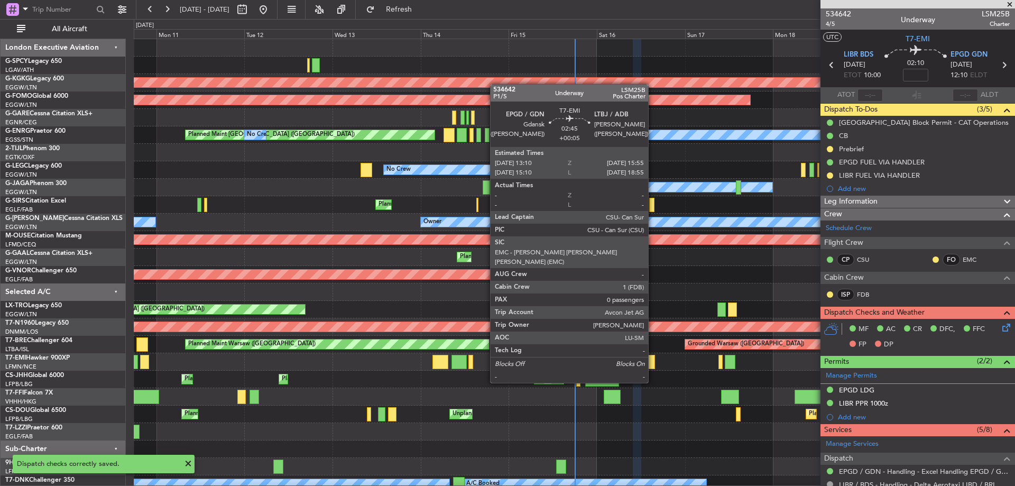
click at [653, 363] on div at bounding box center [650, 362] width 11 height 14
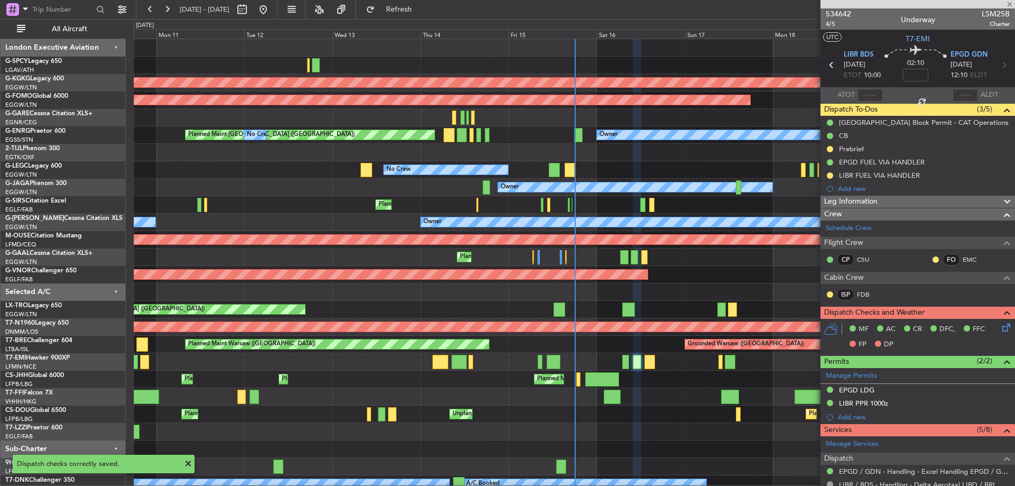
type input "+00:05"
type input "0"
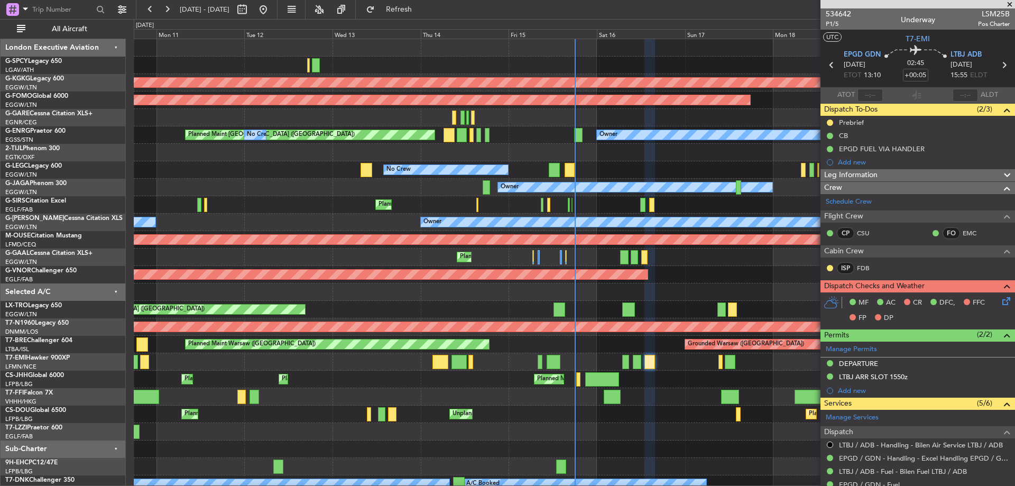
click at [1000, 297] on icon at bounding box center [1004, 299] width 8 height 8
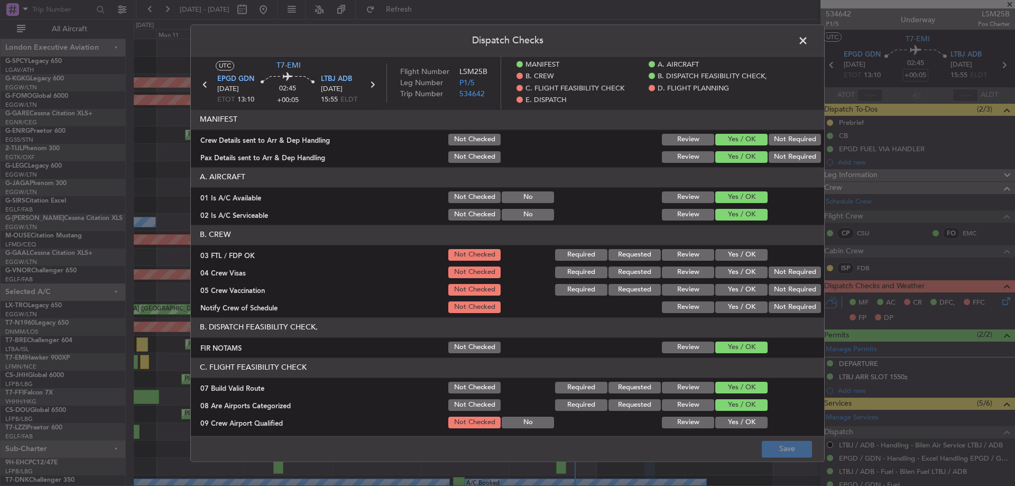
click at [739, 256] on button "Yes / OK" at bounding box center [741, 255] width 52 height 12
drag, startPoint x: 774, startPoint y: 270, endPoint x: 773, endPoint y: 287, distance: 16.5
click at [775, 271] on button "Not Required" at bounding box center [795, 272] width 52 height 12
click at [773, 287] on button "Not Required" at bounding box center [795, 290] width 52 height 12
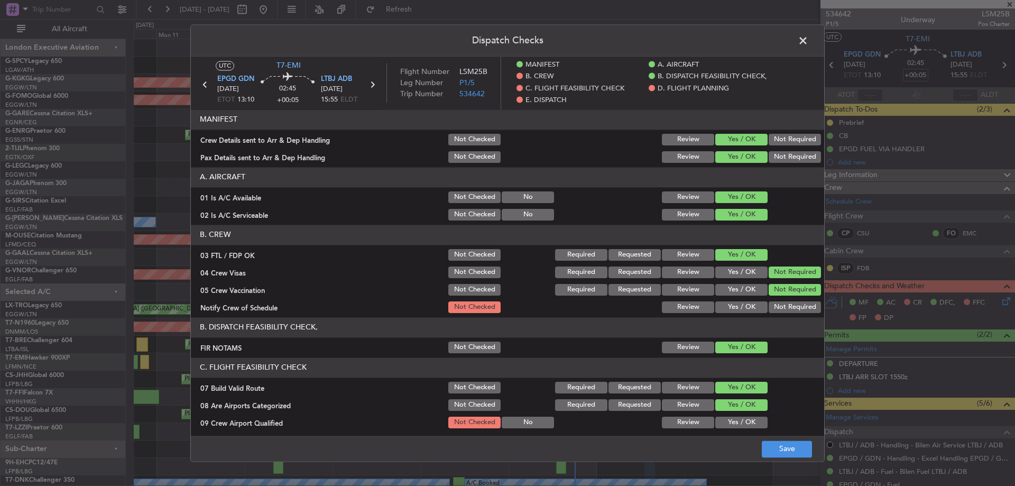
drag, startPoint x: 747, startPoint y: 302, endPoint x: 737, endPoint y: 318, distance: 18.3
click at [744, 305] on button "Yes / OK" at bounding box center [741, 307] width 52 height 12
click at [732, 422] on button "Yes / OK" at bounding box center [741, 423] width 52 height 12
click at [773, 444] on button "Save" at bounding box center [787, 448] width 50 height 17
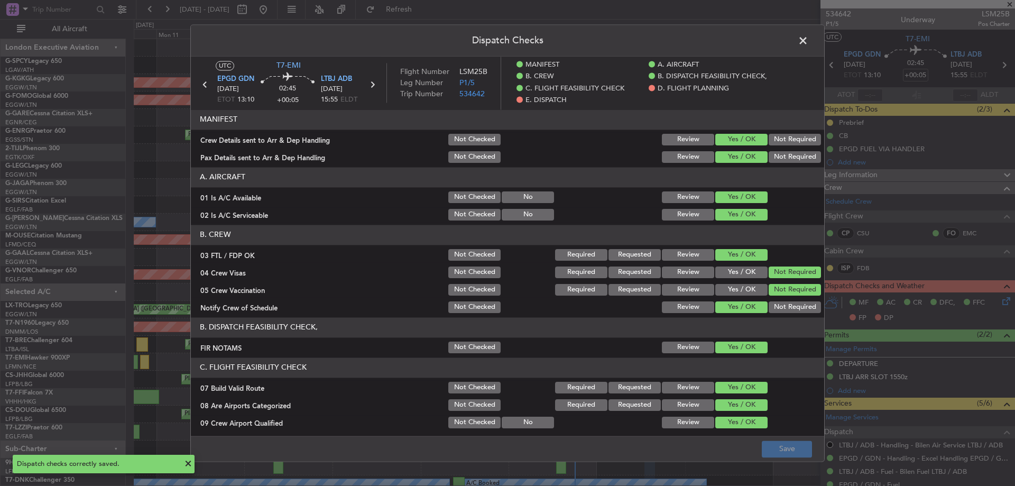
click at [808, 39] on span at bounding box center [808, 43] width 0 height 21
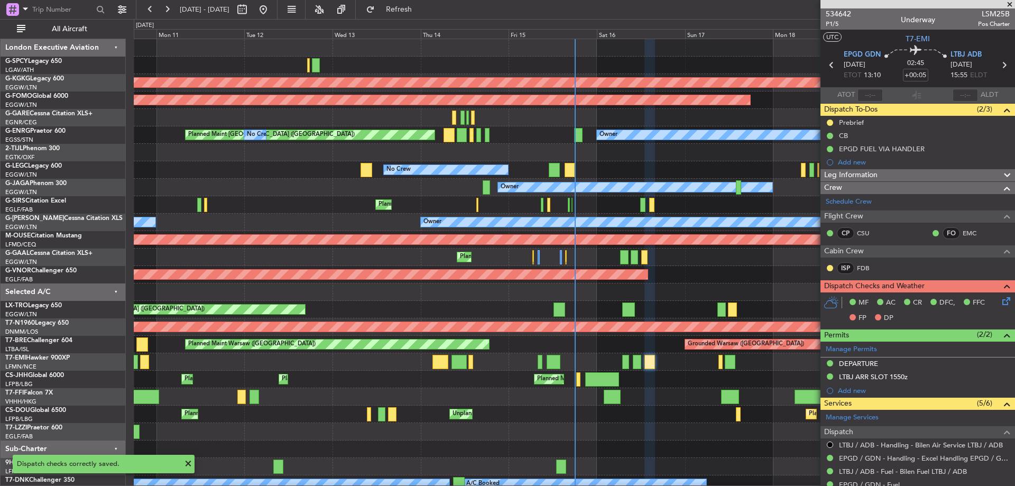
scroll to position [6, 0]
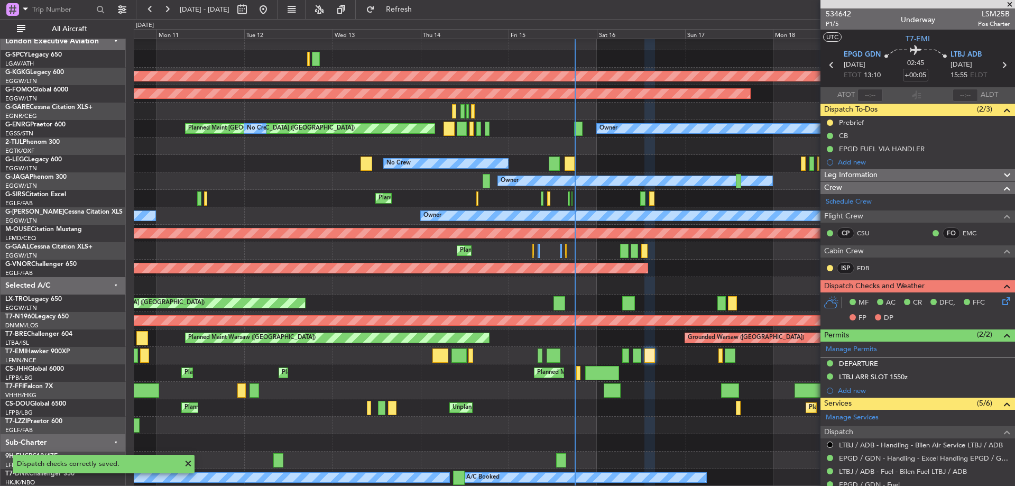
click at [609, 381] on div "Planned Maint [GEOGRAPHIC_DATA] ([GEOGRAPHIC_DATA]) Planned Maint [GEOGRAPHIC_D…" at bounding box center [574, 372] width 881 height 17
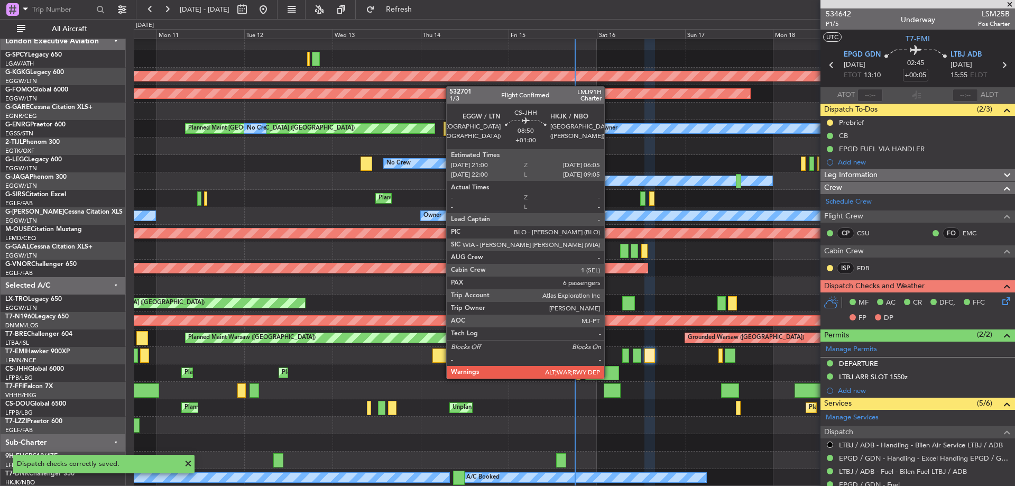
click at [609, 376] on div at bounding box center [602, 373] width 34 height 14
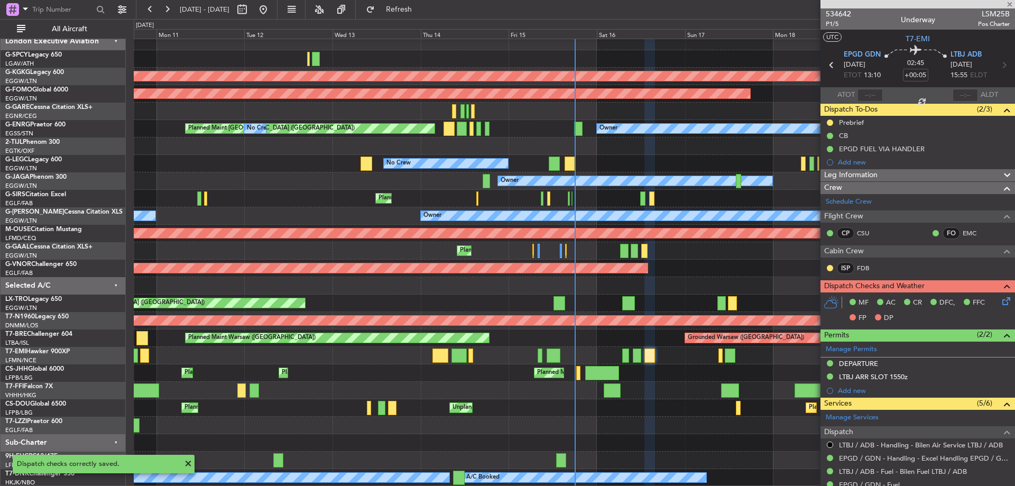
type input "+01:00"
type input "6"
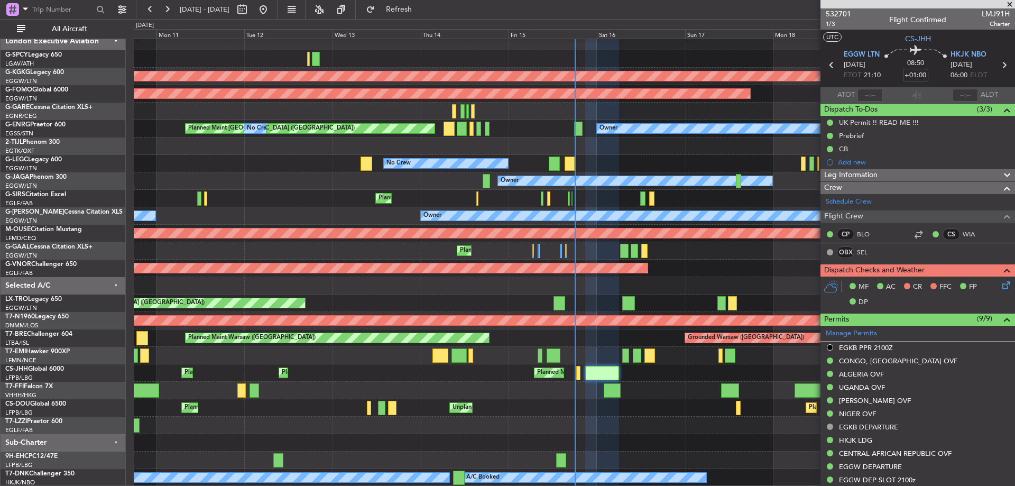
click at [1000, 282] on icon at bounding box center [1004, 283] width 8 height 8
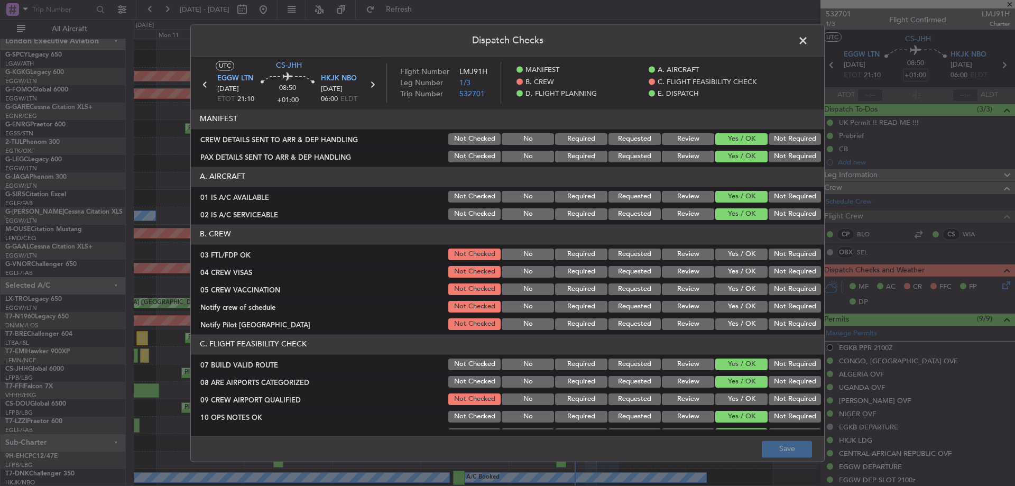
click at [742, 258] on button "Yes / OK" at bounding box center [741, 255] width 52 height 12
click at [746, 272] on button "Yes / OK" at bounding box center [741, 272] width 52 height 12
click at [779, 287] on button "Not Required" at bounding box center [795, 289] width 52 height 12
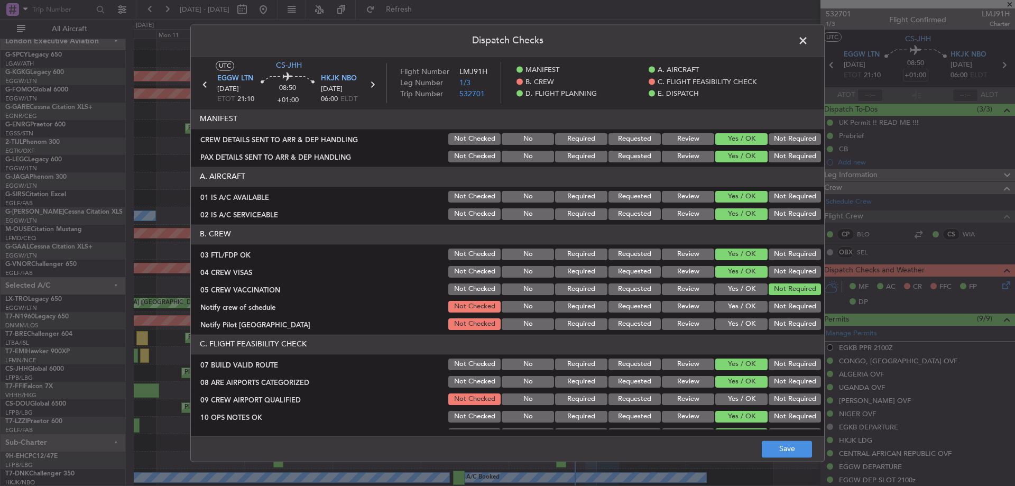
click at [751, 309] on button "Yes / OK" at bounding box center [741, 307] width 52 height 12
click at [746, 321] on button "Yes / OK" at bounding box center [741, 324] width 52 height 12
click at [742, 400] on button "Yes / OK" at bounding box center [741, 399] width 52 height 12
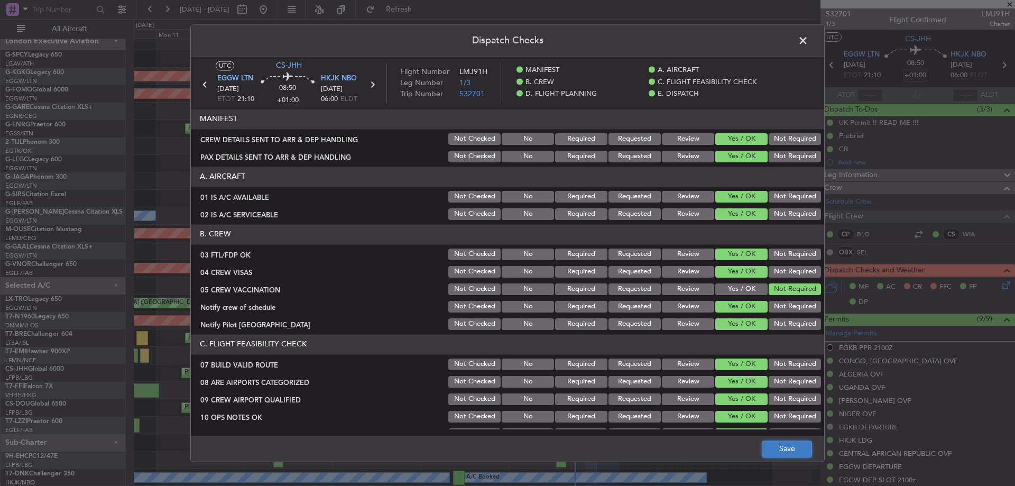
click at [782, 448] on button "Save" at bounding box center [787, 448] width 50 height 17
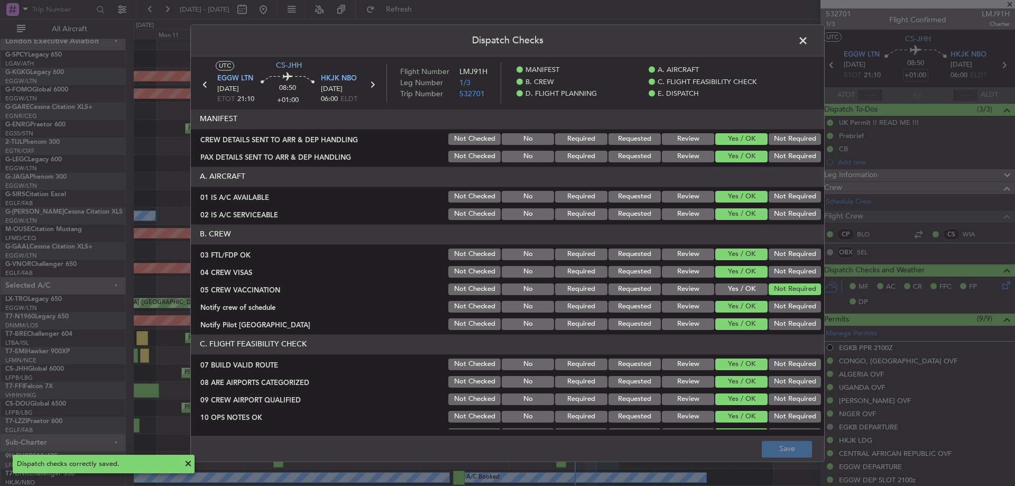
click at [808, 39] on span at bounding box center [808, 43] width 0 height 21
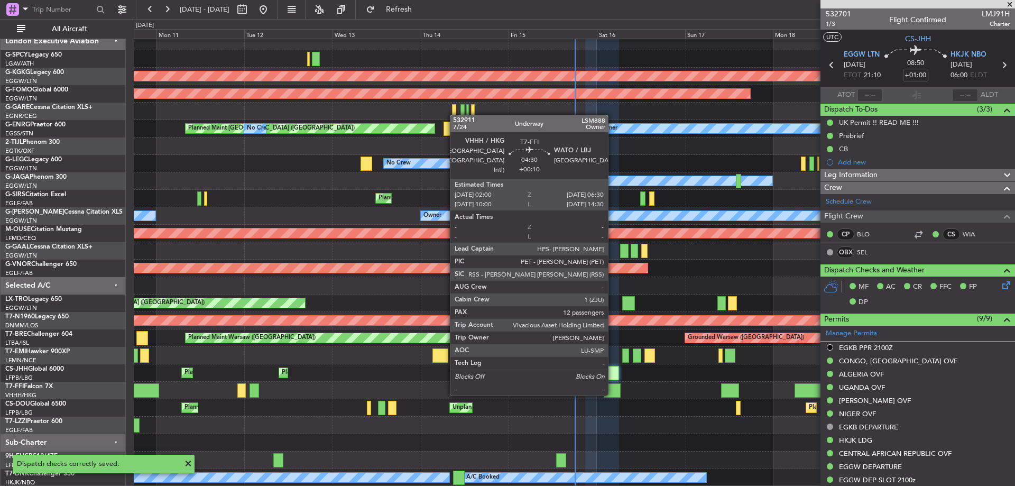
click at [613, 394] on div at bounding box center [612, 390] width 17 height 14
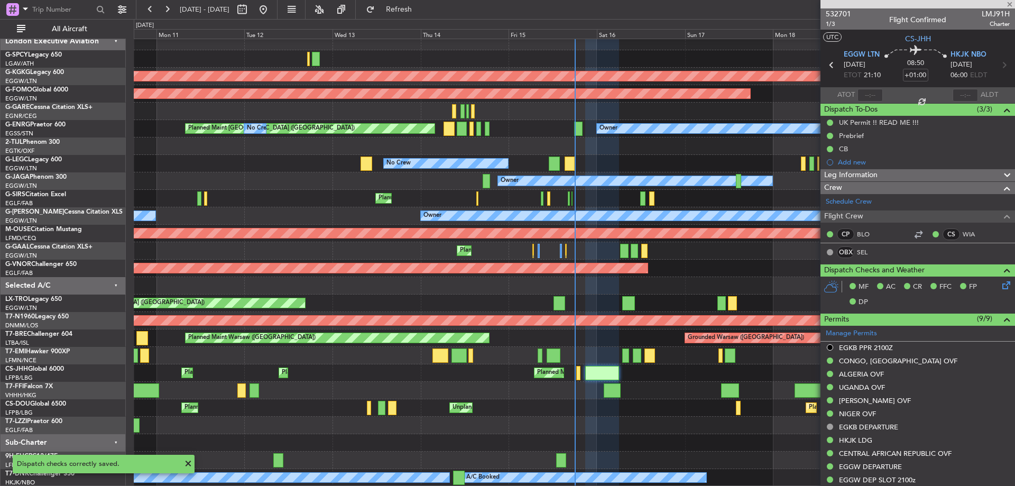
type input "+00:10"
type input "12"
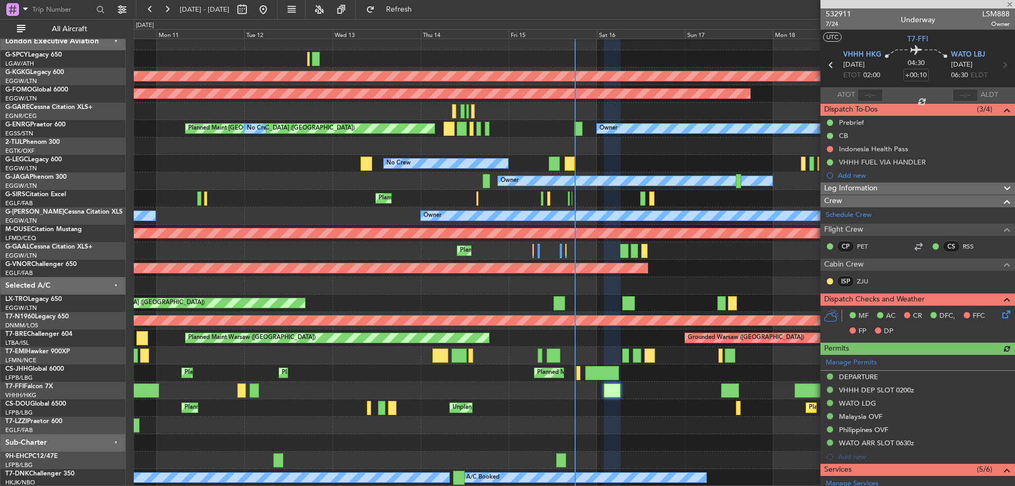
click at [1001, 311] on icon at bounding box center [1004, 312] width 8 height 8
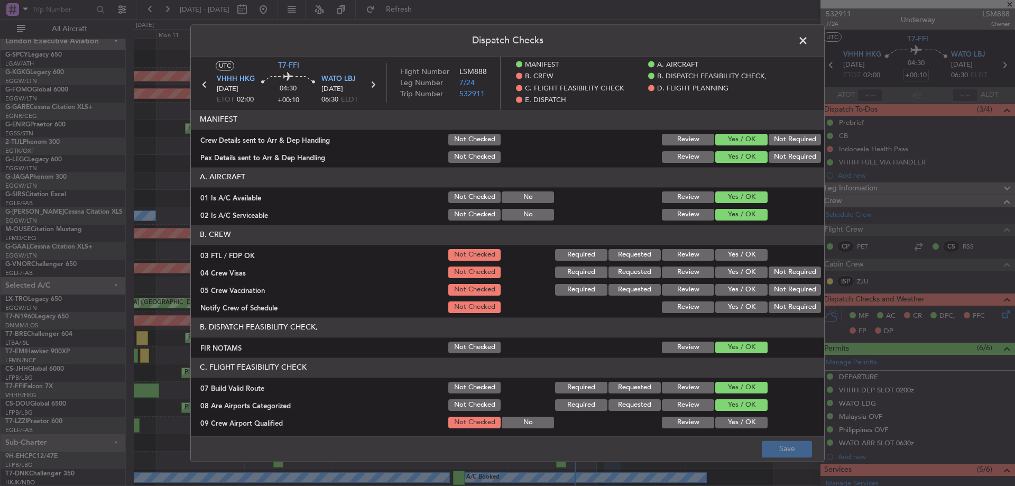
drag, startPoint x: 730, startPoint y: 253, endPoint x: 762, endPoint y: 261, distance: 32.6
click at [732, 254] on button "Yes / OK" at bounding box center [741, 255] width 52 height 12
click at [785, 277] on button "Not Required" at bounding box center [795, 272] width 52 height 12
click at [785, 292] on button "Not Required" at bounding box center [795, 290] width 52 height 12
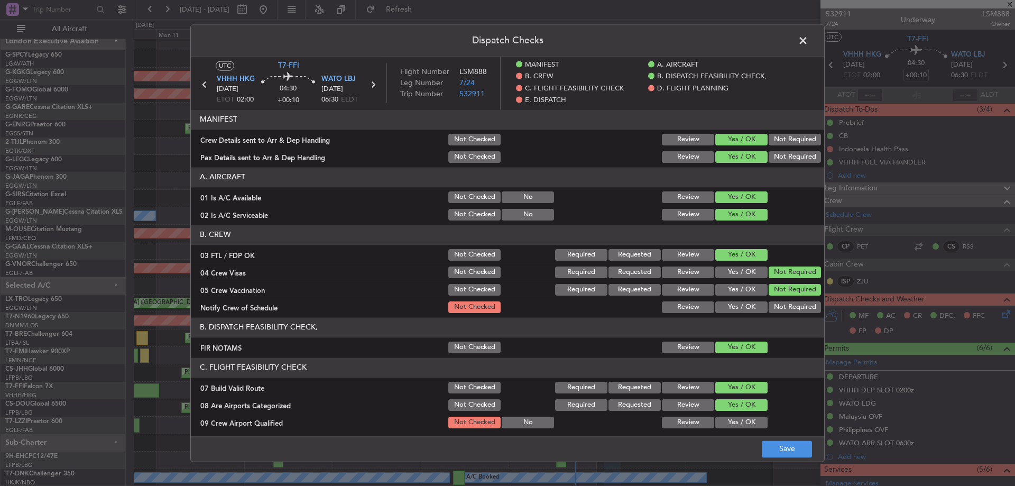
click at [732, 311] on button "Yes / OK" at bounding box center [741, 307] width 52 height 12
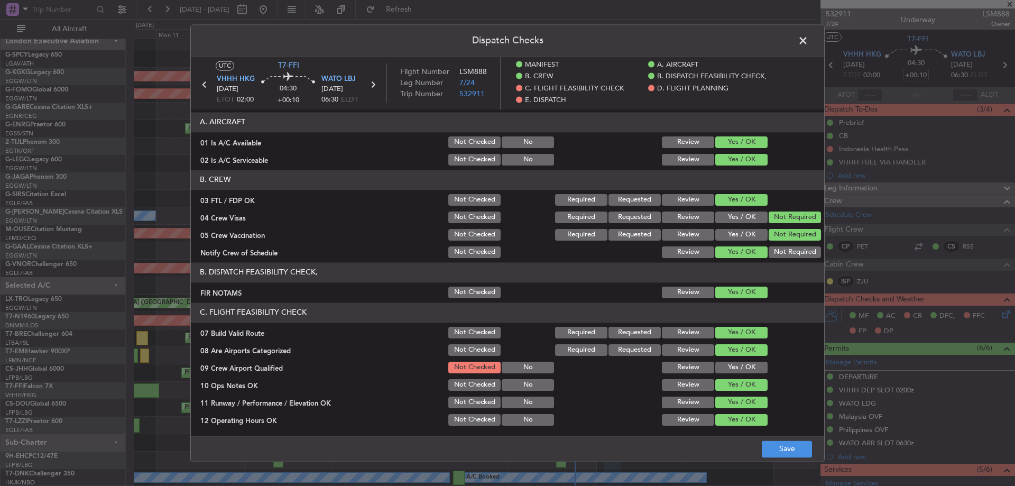
scroll to position [106, 0]
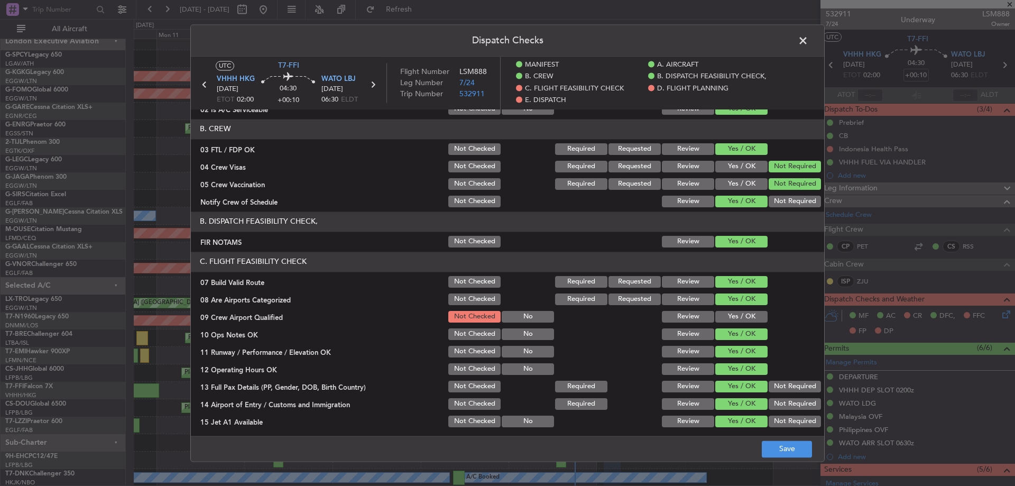
click at [733, 315] on button "Yes / OK" at bounding box center [741, 317] width 52 height 12
click at [792, 452] on button "Save" at bounding box center [787, 448] width 50 height 17
click at [808, 45] on span at bounding box center [808, 43] width 0 height 21
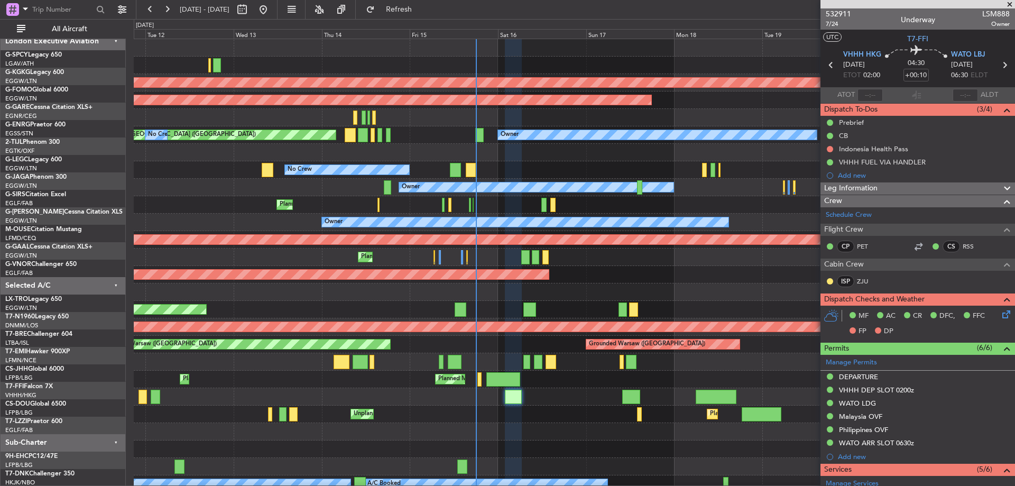
scroll to position [0, 0]
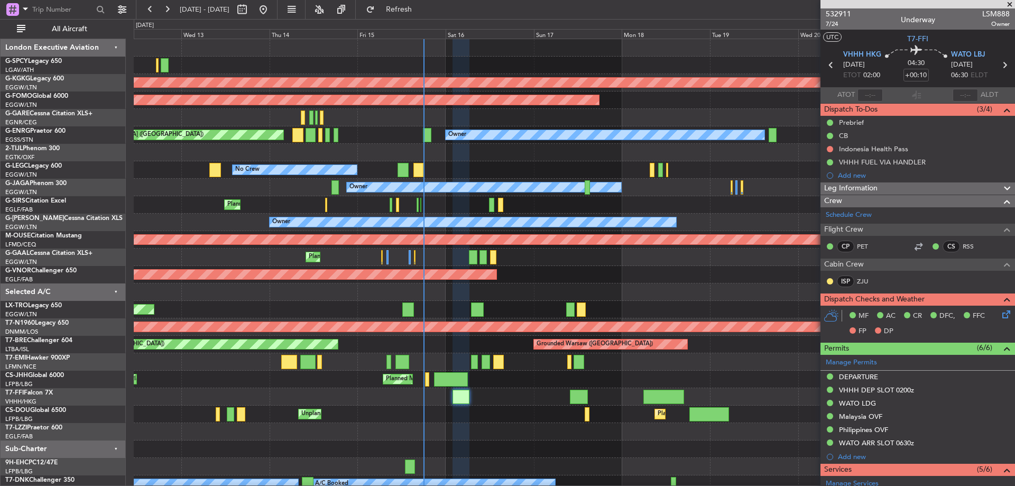
click at [599, 275] on div "AOG Maint [GEOGRAPHIC_DATA] (Ataturk) Planned Maint Windsor Locks ([PERSON_NAME…" at bounding box center [574, 266] width 881 height 454
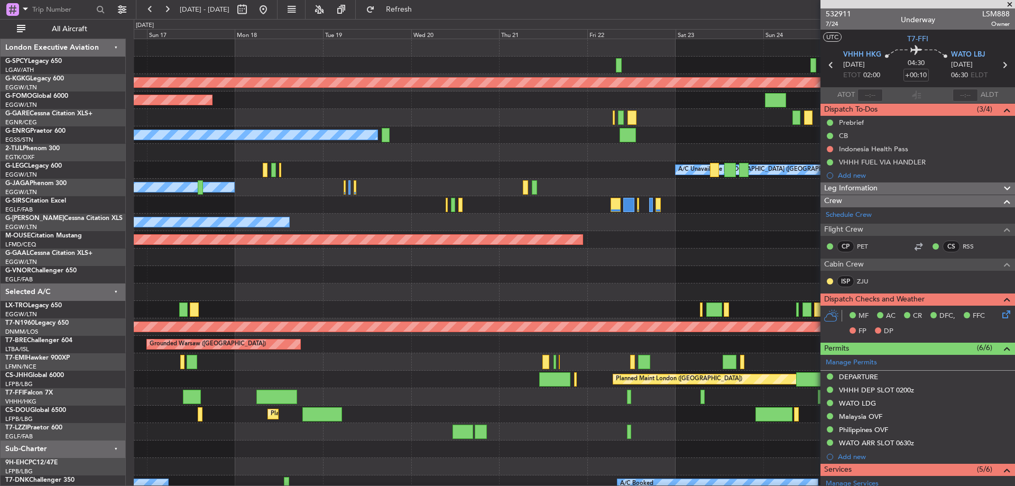
click at [300, 288] on div "AOG Maint [GEOGRAPHIC_DATA] (Ataturk) Planned Maint Windsor Locks ([PERSON_NAME…" at bounding box center [574, 266] width 881 height 454
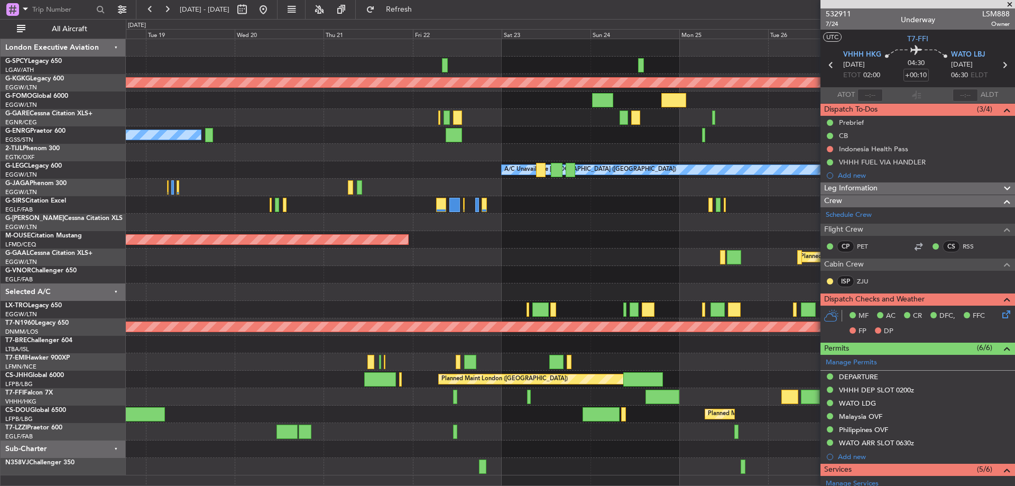
click at [871, 180] on fb-app "[DATE] - [DATE] Refresh Quick Links All Aircraft AOG Maint [GEOGRAPHIC_DATA] ([…" at bounding box center [507, 247] width 1015 height 478
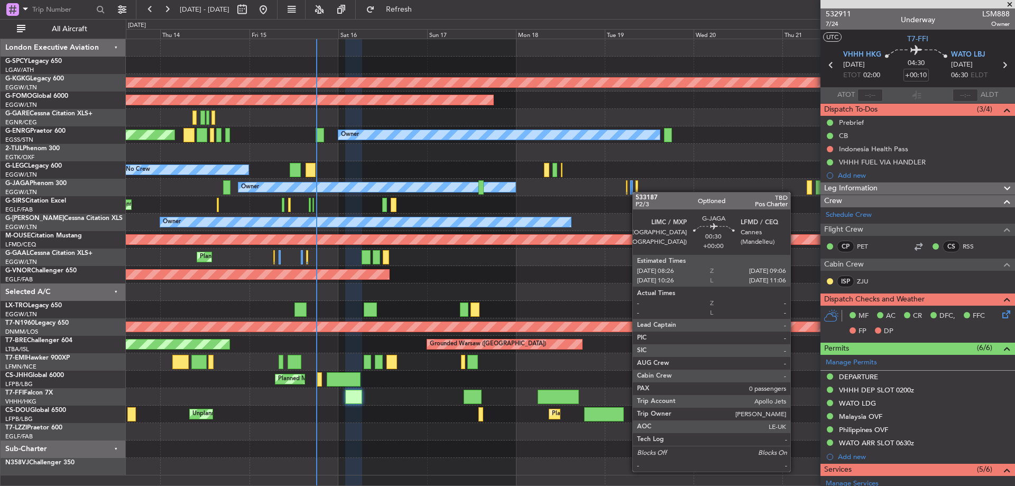
click at [638, 192] on div "AOG Maint [GEOGRAPHIC_DATA] (Ataturk) Planned Maint Windsor Locks ([PERSON_NAME…" at bounding box center [570, 257] width 889 height 436
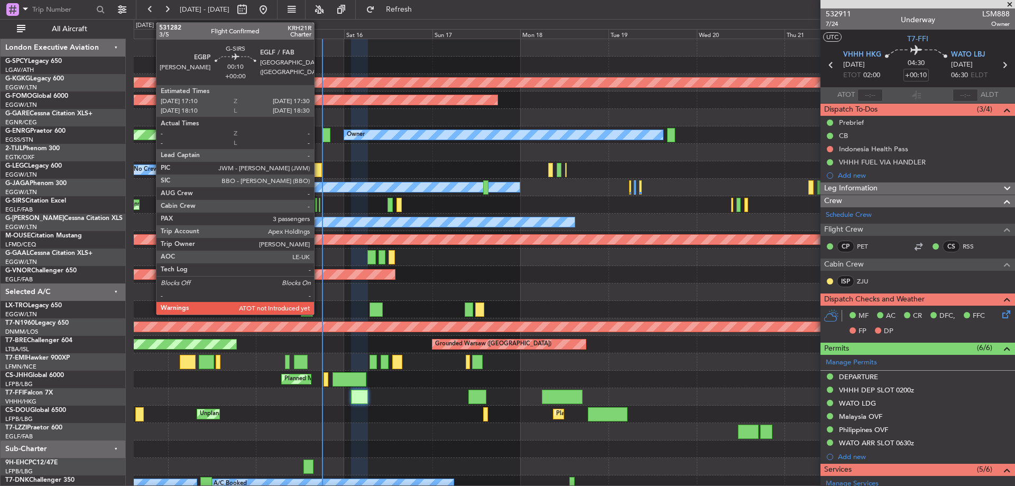
click at [319, 203] on div at bounding box center [320, 205] width 2 height 14
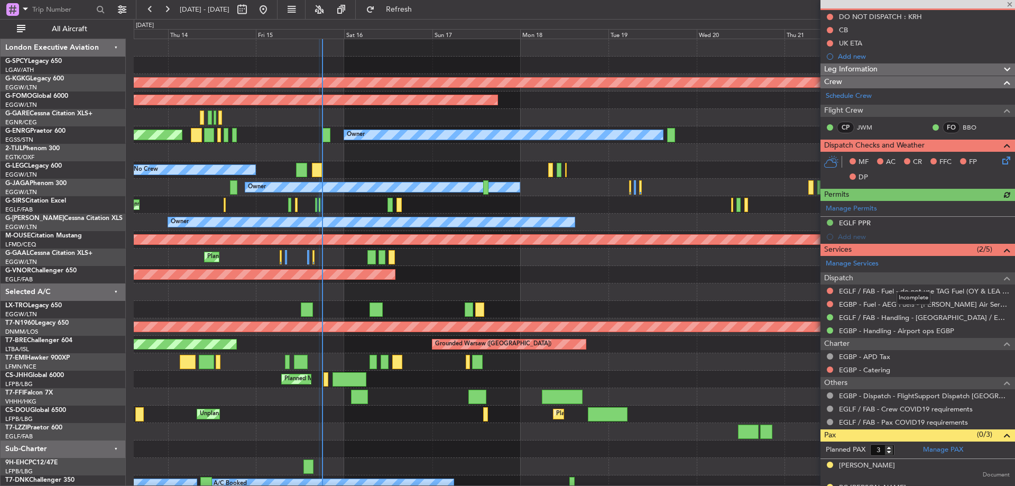
scroll to position [146, 0]
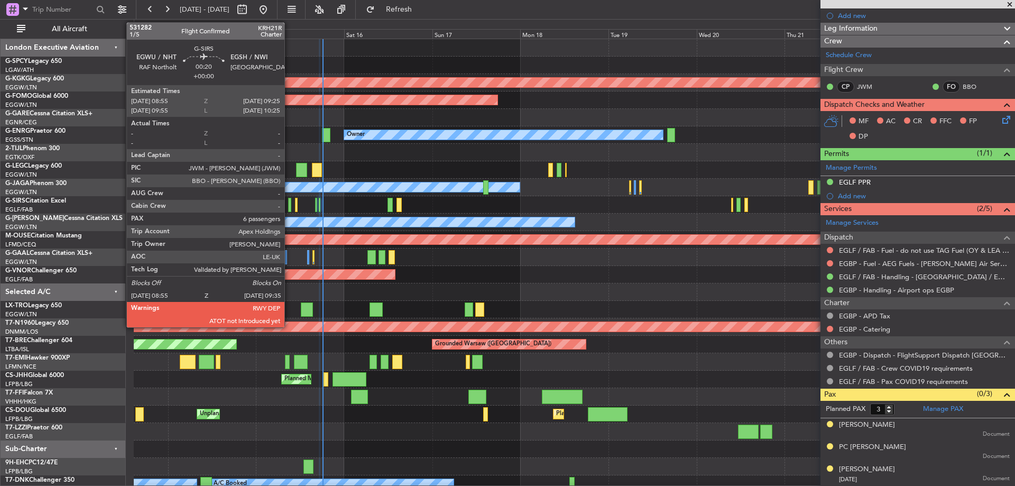
click at [289, 203] on div at bounding box center [289, 205] width 3 height 14
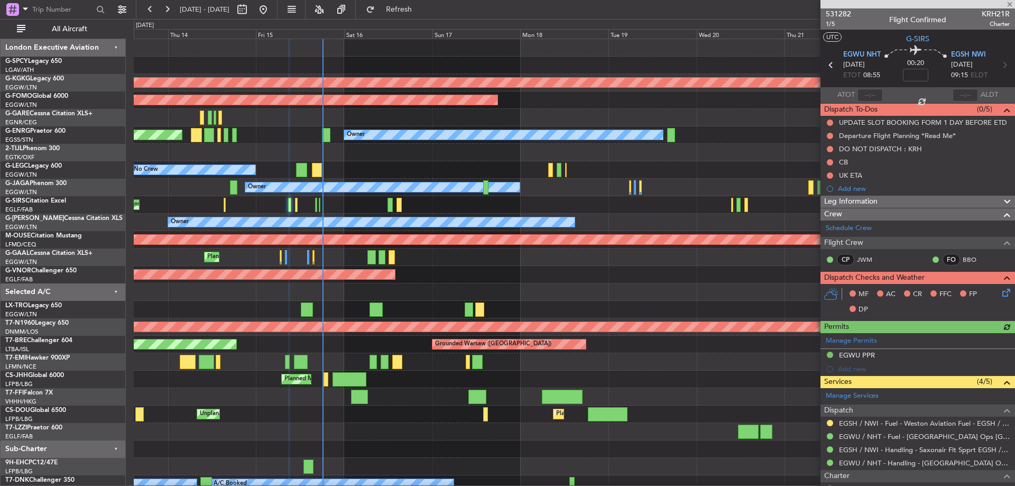
scroll to position [240, 0]
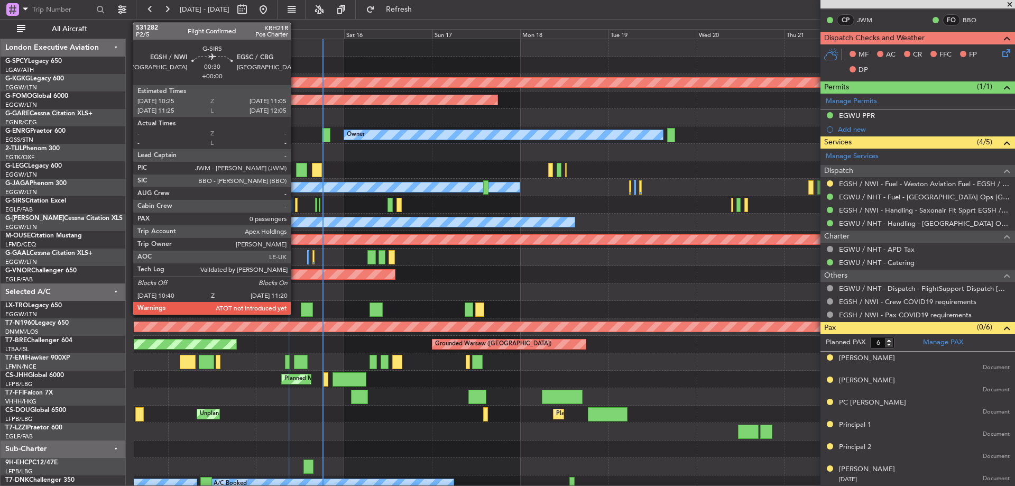
click at [296, 201] on div at bounding box center [296, 205] width 3 height 14
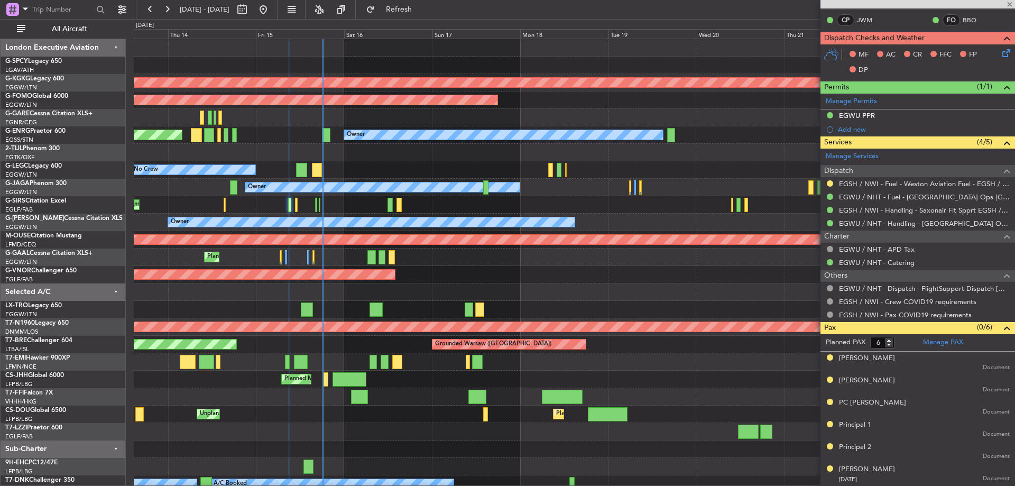
type input "0"
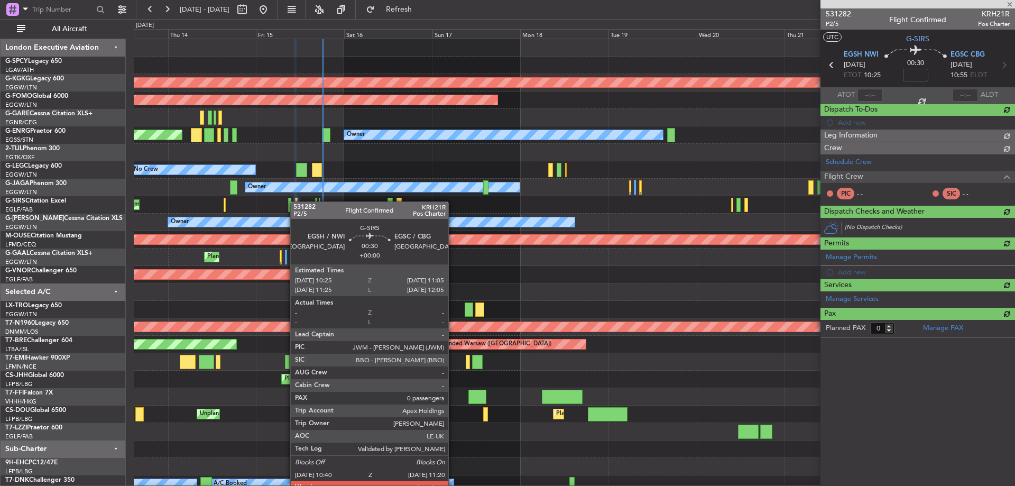
scroll to position [0, 0]
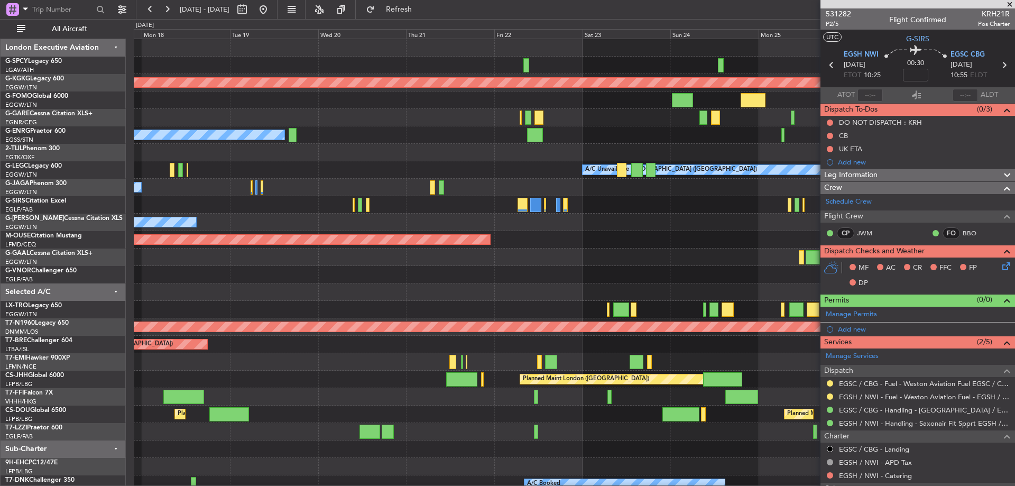
click at [367, 118] on div at bounding box center [574, 117] width 881 height 17
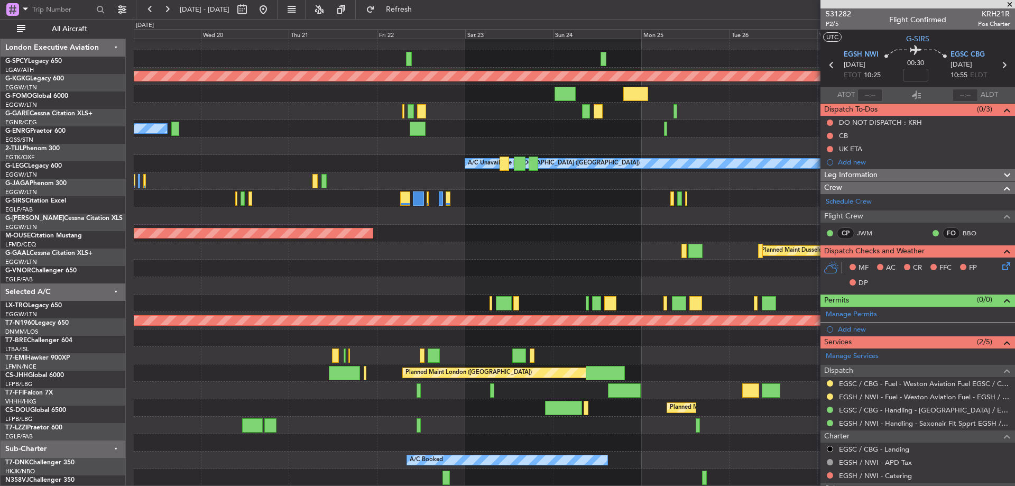
scroll to position [6, 0]
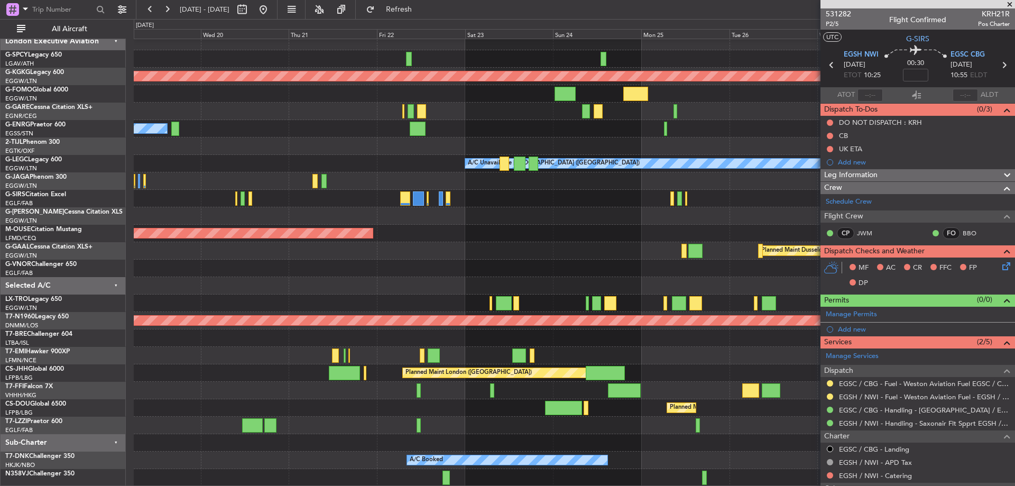
click at [648, 367] on div "Planned Maint London ([GEOGRAPHIC_DATA])" at bounding box center [574, 372] width 881 height 17
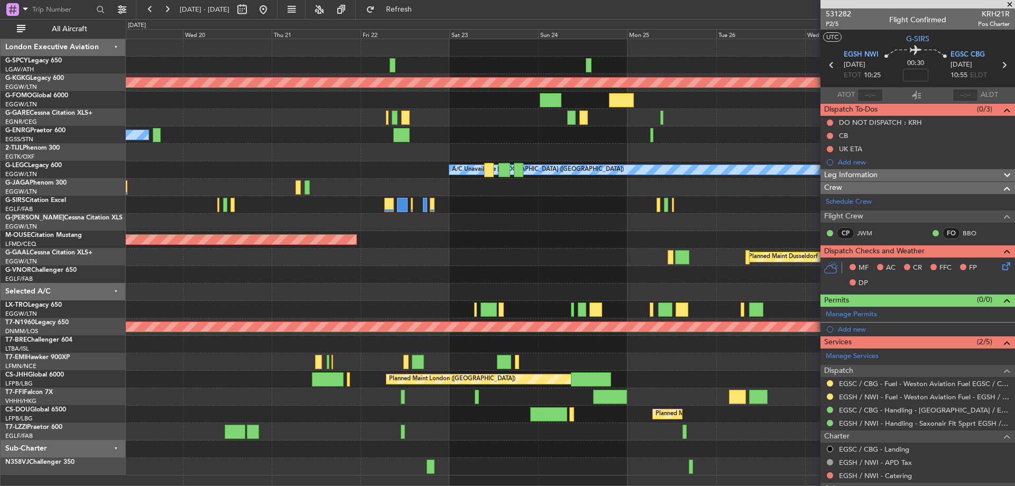
scroll to position [0, 0]
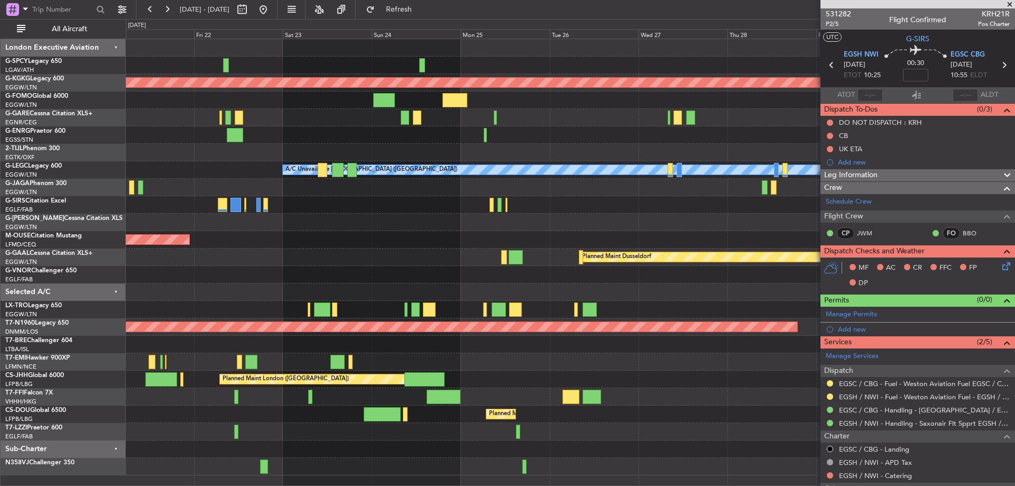
click at [439, 374] on div "Planned Maint London ([GEOGRAPHIC_DATA])" at bounding box center [570, 379] width 889 height 17
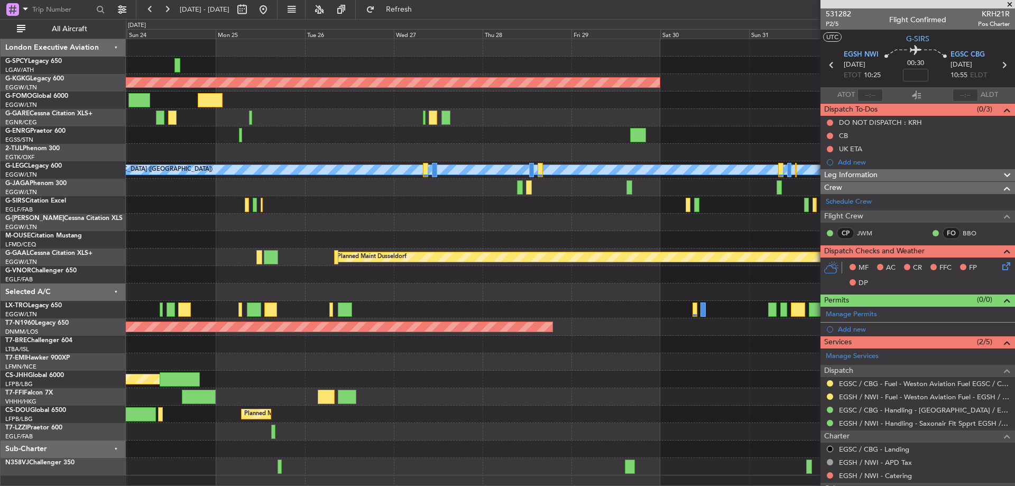
click at [236, 367] on div "Planned Maint [PERSON_NAME]" at bounding box center [570, 361] width 889 height 17
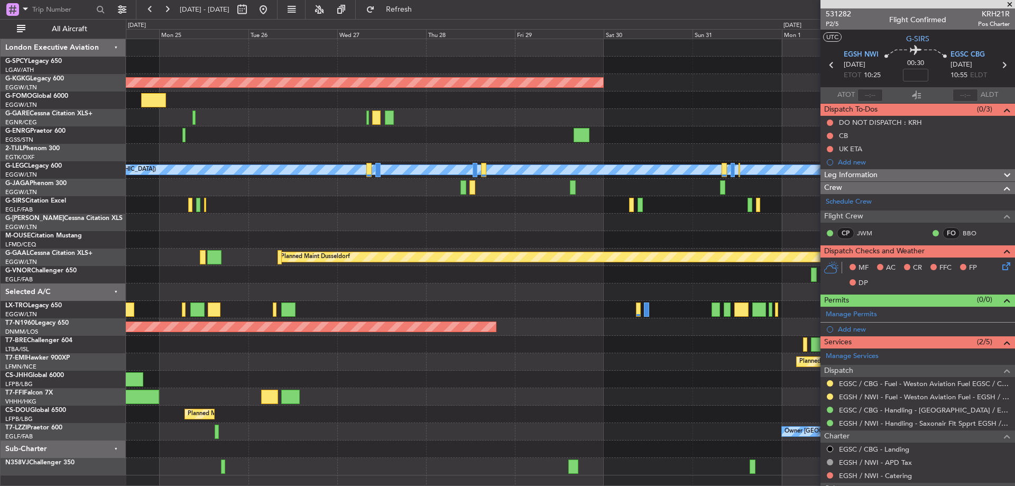
click at [1010, 0] on span at bounding box center [1010, 5] width 11 height 10
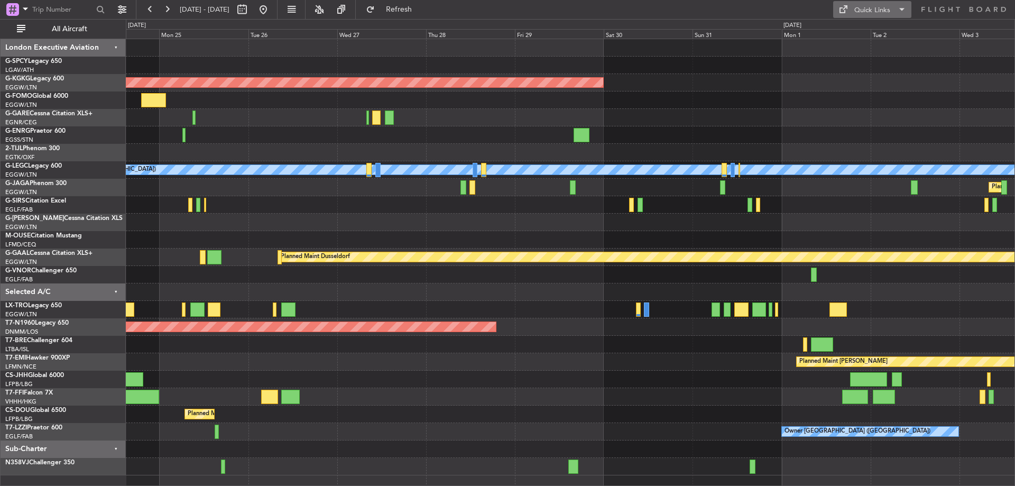
click at [868, 7] on div "Quick Links" at bounding box center [872, 10] width 36 height 11
click at [866, 39] on button "Trip Builder" at bounding box center [872, 34] width 79 height 25
click at [272, 5] on button at bounding box center [263, 9] width 17 height 17
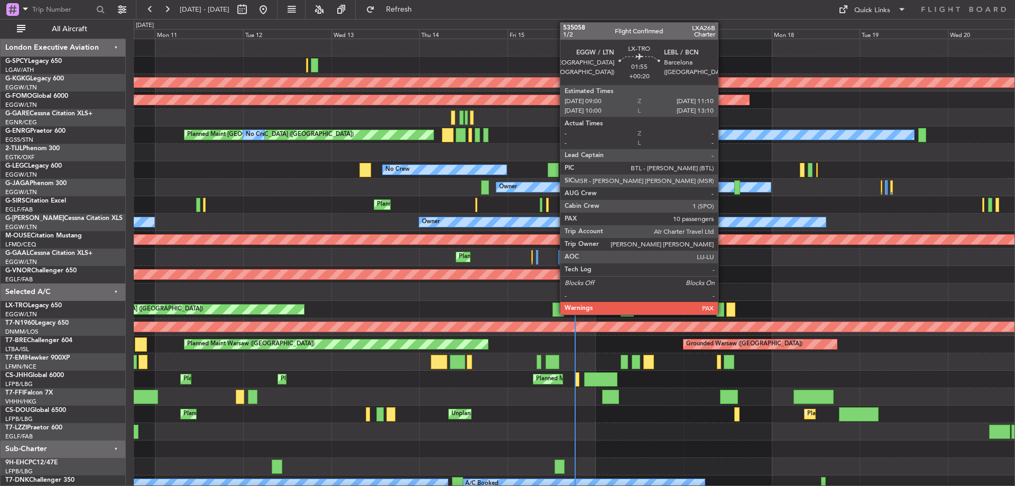
click at [723, 313] on div at bounding box center [720, 309] width 8 height 14
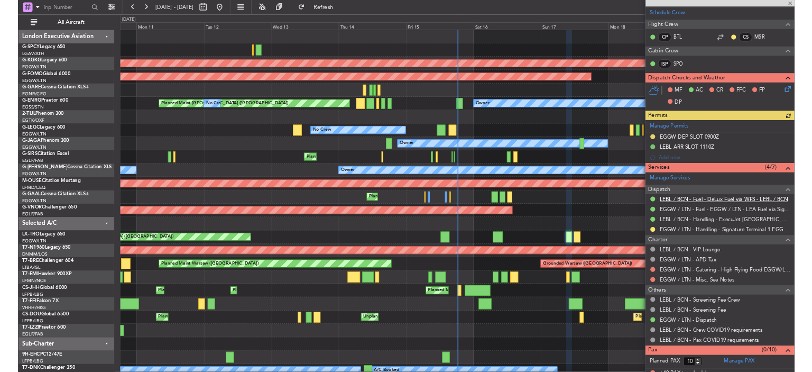
scroll to position [192, 0]
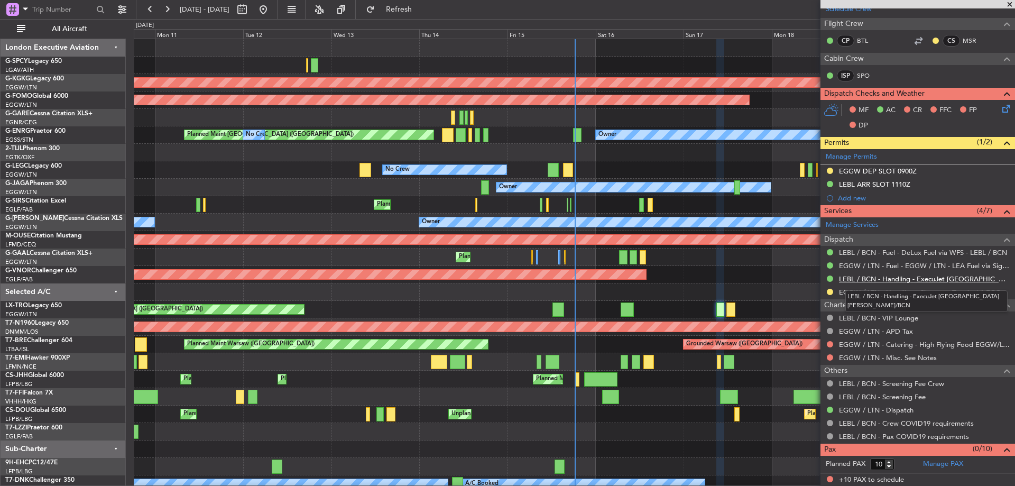
click at [911, 280] on link "LEBL / BCN - Handling - ExecuJet [GEOGRAPHIC_DATA] [PERSON_NAME]/BCN" at bounding box center [924, 278] width 171 height 9
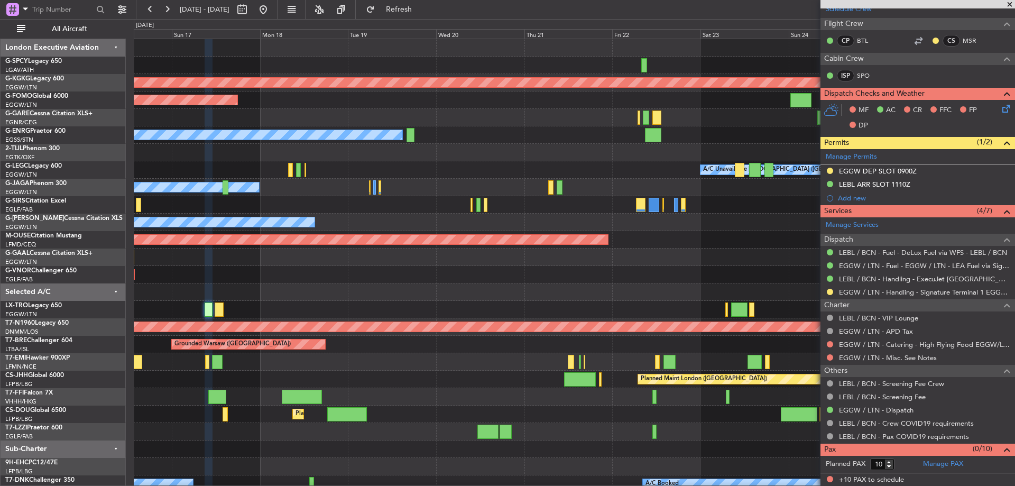
click at [238, 338] on div "AOG Maint [GEOGRAPHIC_DATA] (Ataturk) Planned Maint Windsor Locks ([PERSON_NAME…" at bounding box center [574, 266] width 881 height 454
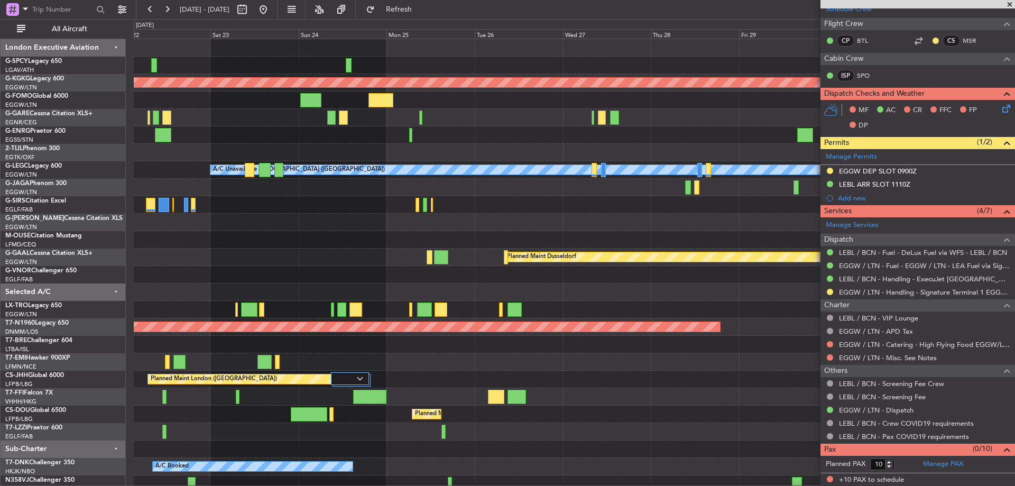
click at [183, 283] on div "AOG Maint [GEOGRAPHIC_DATA] (Ataturk) A/C Unavailable [GEOGRAPHIC_DATA] ([GEOGR…" at bounding box center [574, 266] width 881 height 454
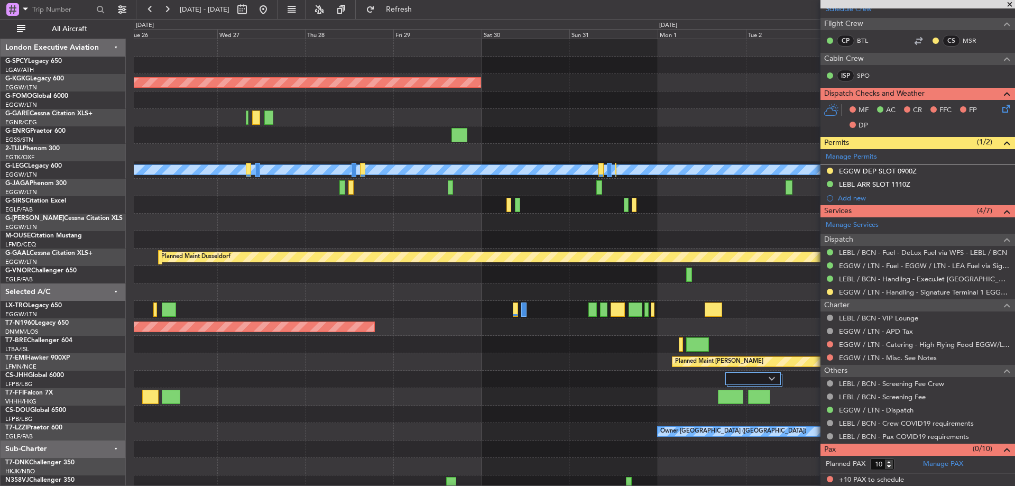
click at [261, 283] on div "AOG Maint [GEOGRAPHIC_DATA] (Ataturk) Owner A/C Unavailable [GEOGRAPHIC_DATA] (…" at bounding box center [574, 266] width 881 height 454
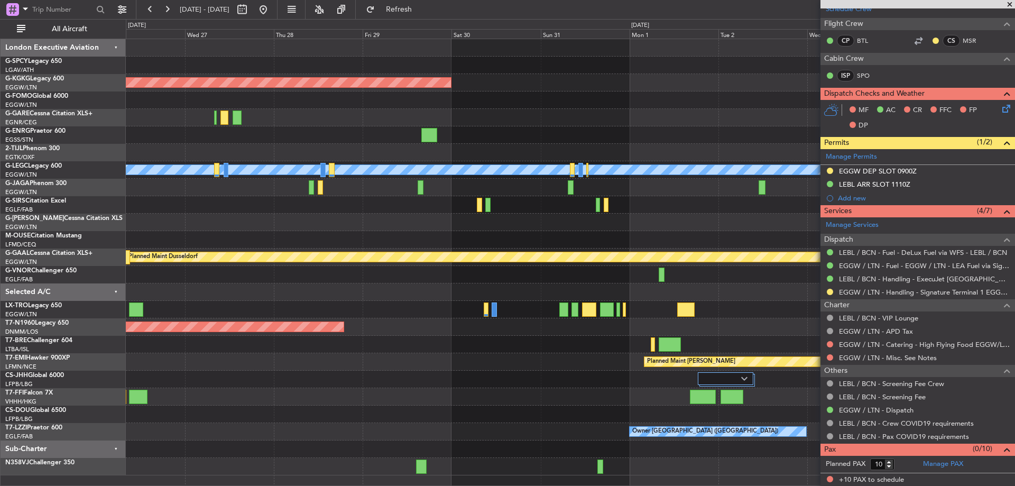
click at [413, 361] on div "Planned Maint [PERSON_NAME]" at bounding box center [570, 361] width 889 height 17
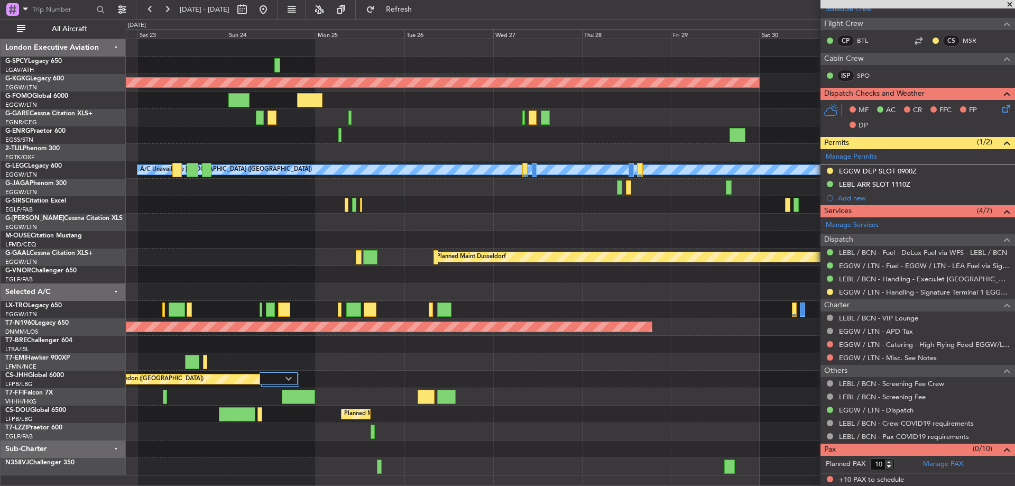
click at [537, 244] on div "AOG Maint [GEOGRAPHIC_DATA] (Ataturk) A/C Unavailable [GEOGRAPHIC_DATA] ([GEOGR…" at bounding box center [570, 257] width 889 height 436
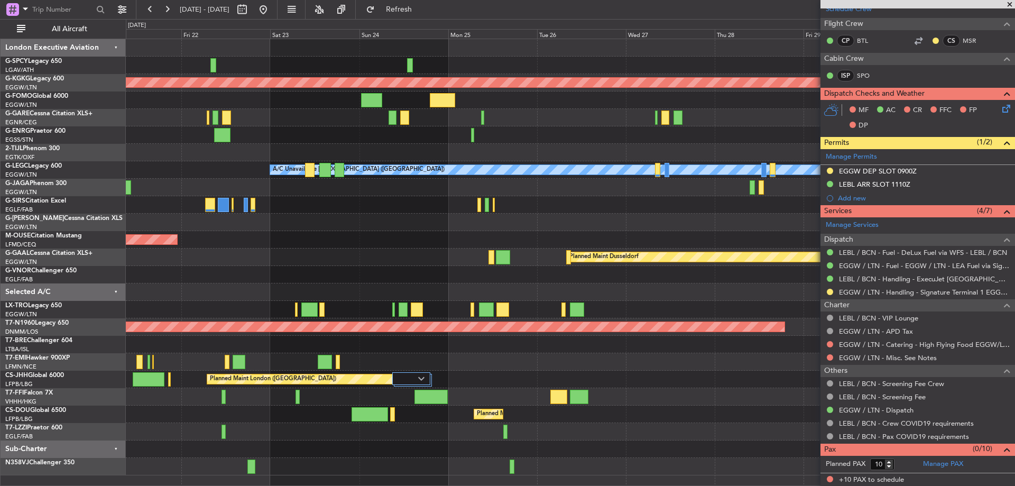
click at [521, 213] on div at bounding box center [570, 204] width 889 height 17
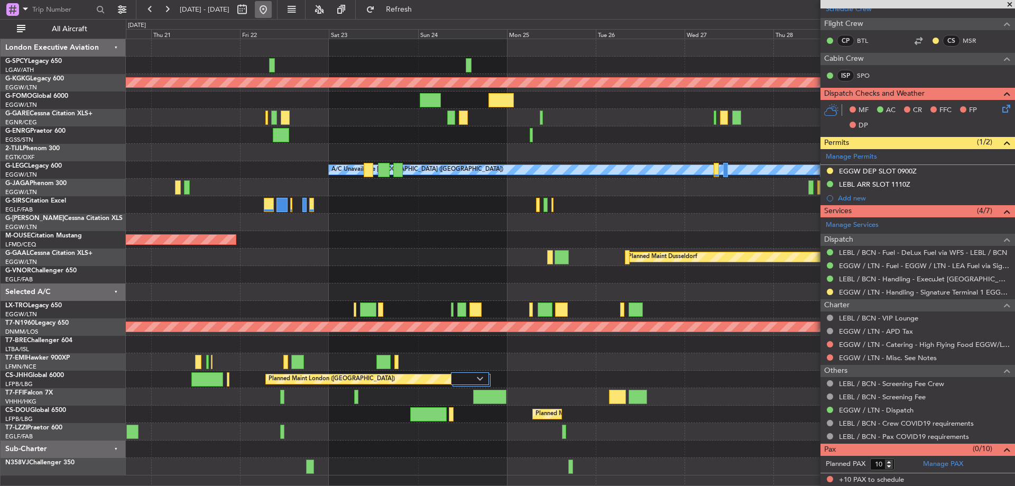
click at [272, 12] on button at bounding box center [263, 9] width 17 height 17
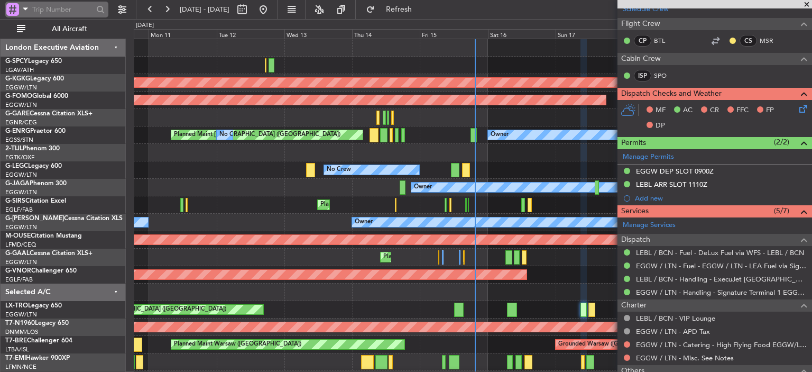
scroll to position [191, 0]
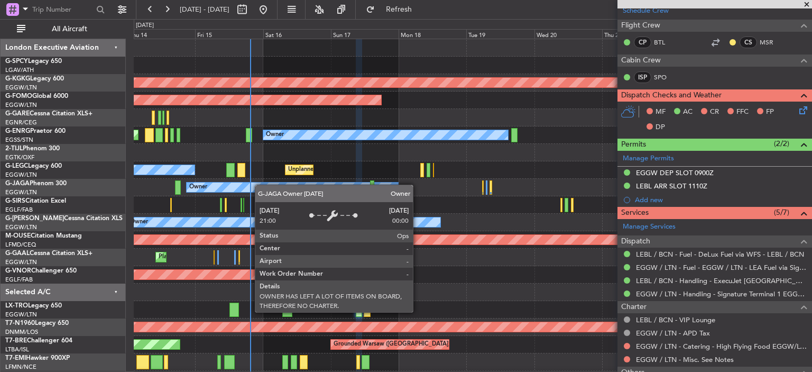
click at [254, 187] on div "AOG Maint [GEOGRAPHIC_DATA] (Ataturk) Planned Maint Windsor Locks ([PERSON_NAME…" at bounding box center [473, 266] width 678 height 454
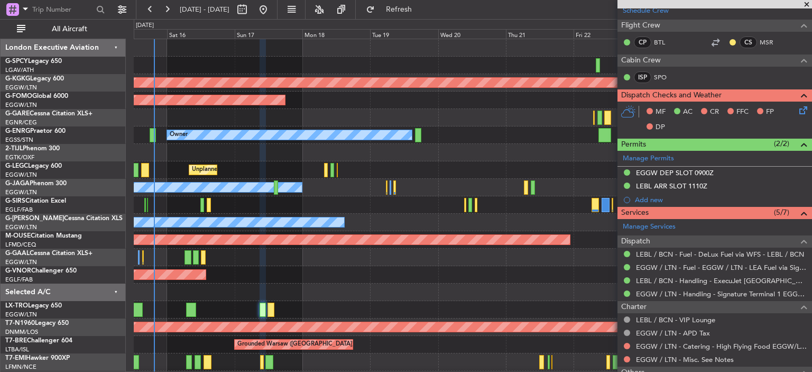
click at [322, 137] on div "AOG Maint [GEOGRAPHIC_DATA] (Ataturk) Planned Maint Windsor Locks ([PERSON_NAME…" at bounding box center [473, 274] width 678 height 471
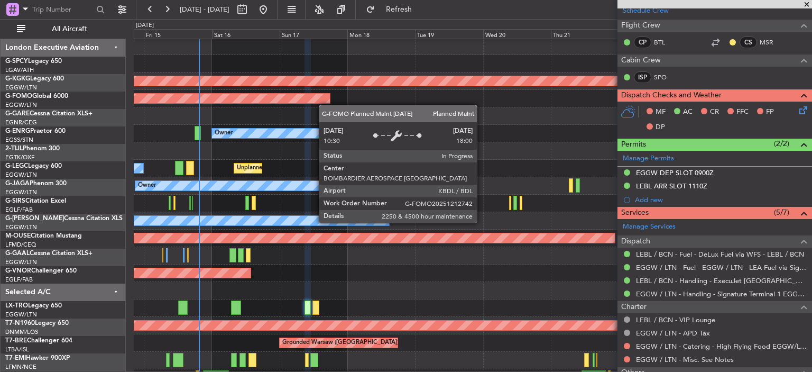
scroll to position [16, 0]
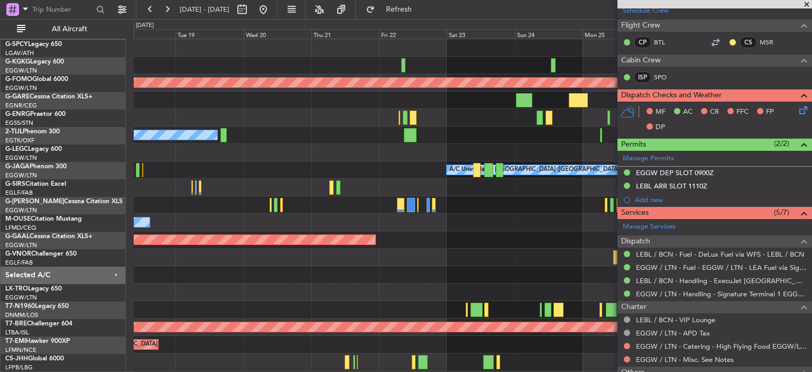
scroll to position [0, 0]
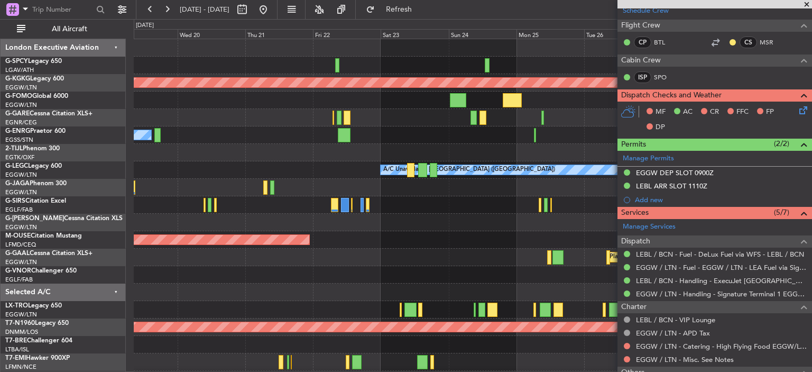
click at [47, 207] on div "AOG Maint [GEOGRAPHIC_DATA] (Ataturk) Planned Maint Windsor Locks ([PERSON_NAME…" at bounding box center [406, 195] width 812 height 353
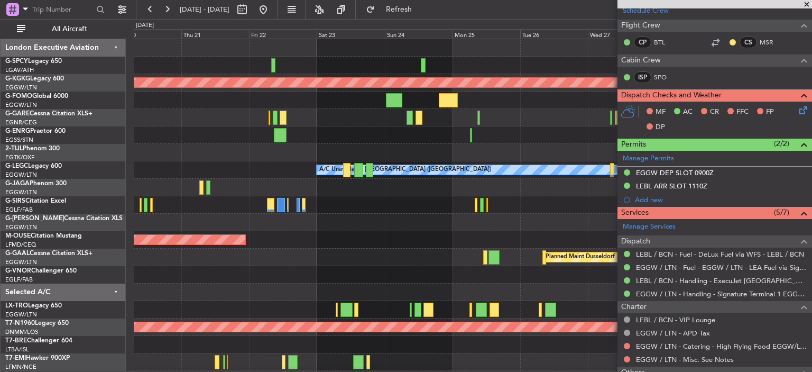
click at [392, 139] on div "Owner" at bounding box center [473, 134] width 678 height 17
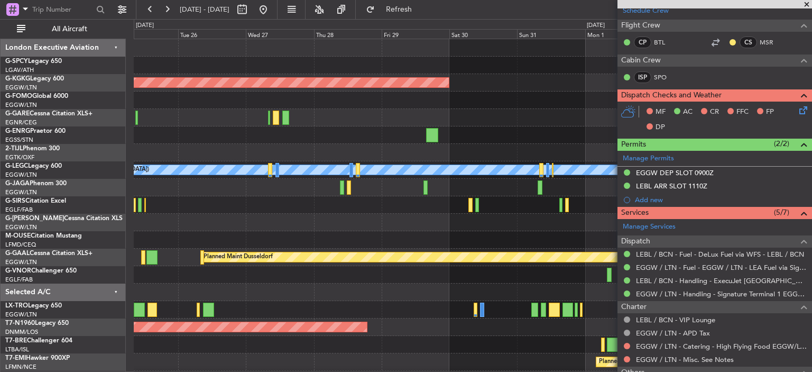
click at [142, 215] on div "AOG Maint [GEOGRAPHIC_DATA] (Ataturk) A/C Unavailable [GEOGRAPHIC_DATA] ([GEOGR…" at bounding box center [473, 257] width 678 height 436
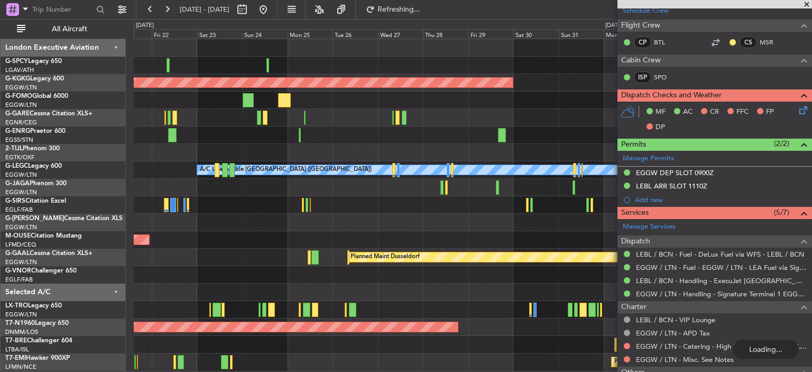
click at [527, 150] on div "AOG Maint [GEOGRAPHIC_DATA] (Ataturk) Owner Owner A/C Unavailable [GEOGRAPHIC_D…" at bounding box center [473, 257] width 678 height 436
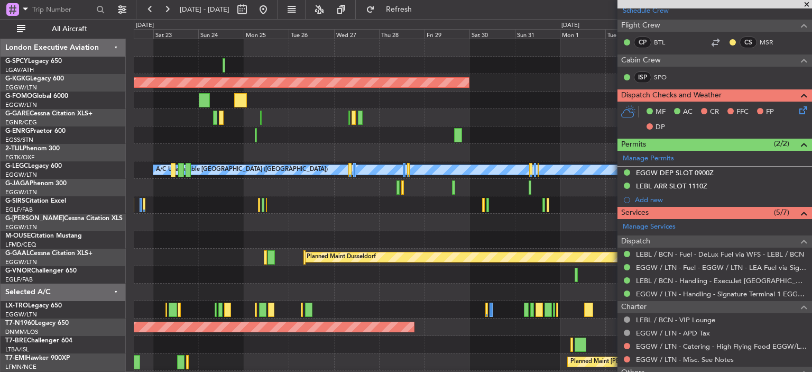
click at [288, 105] on div at bounding box center [473, 99] width 678 height 17
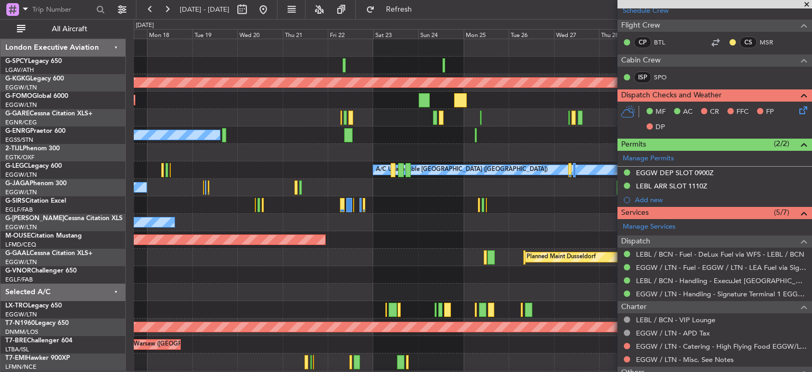
click at [594, 317] on div "AOG Maint Istanbul (Ataturk) Planned Maint Windsor Locks (Bradley Intl) Owner P…" at bounding box center [473, 257] width 678 height 436
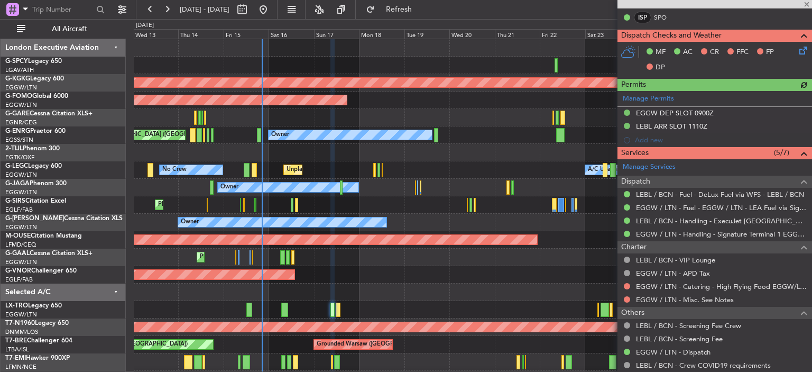
scroll to position [258, 0]
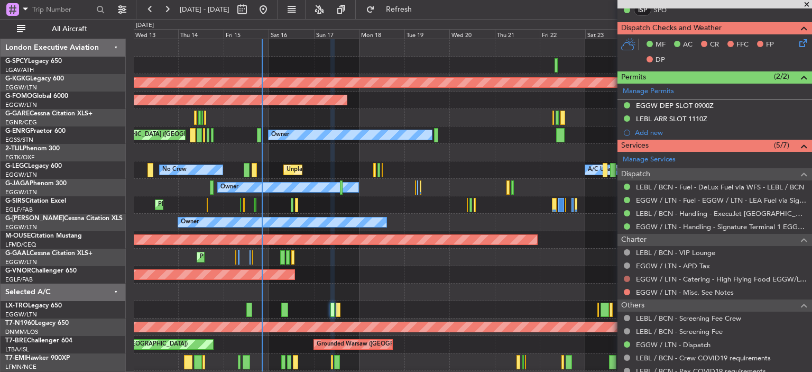
click at [628, 278] on button at bounding box center [627, 278] width 6 height 6
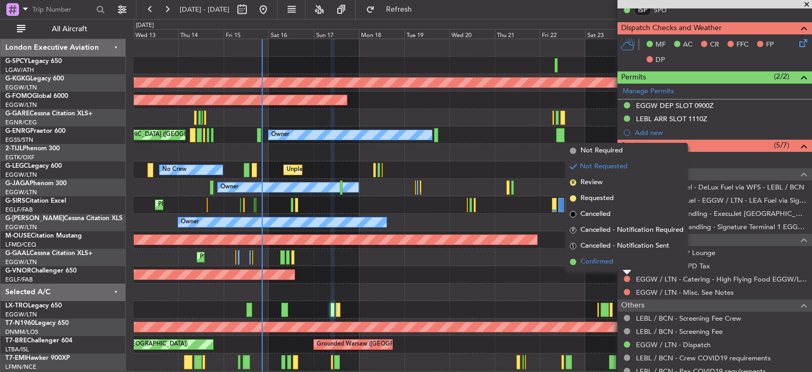
click at [617, 258] on li "Confirmed" at bounding box center [627, 262] width 122 height 16
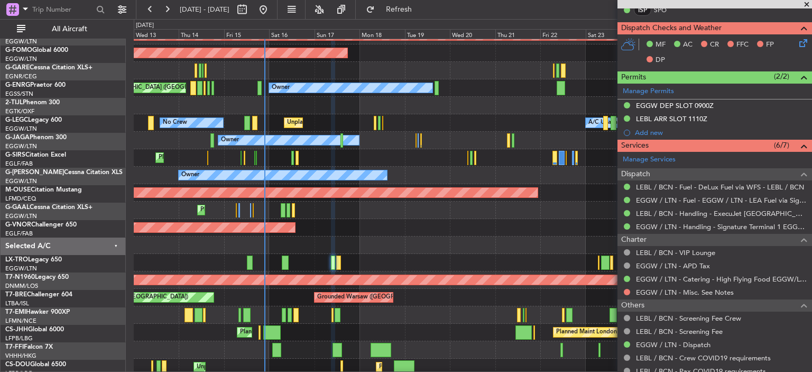
click at [289, 245] on div at bounding box center [473, 244] width 678 height 17
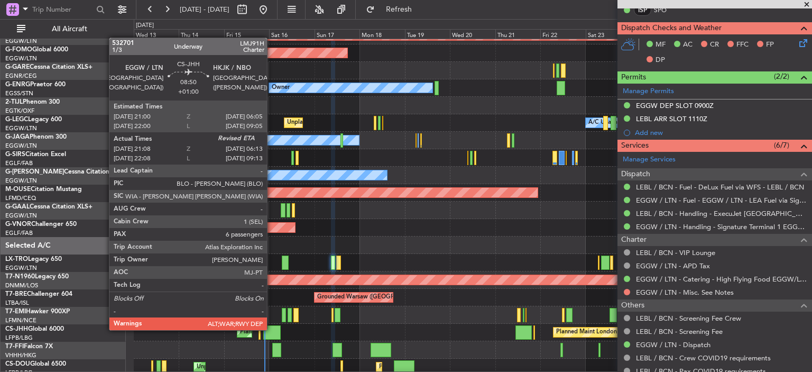
click at [272, 329] on div at bounding box center [271, 332] width 17 height 14
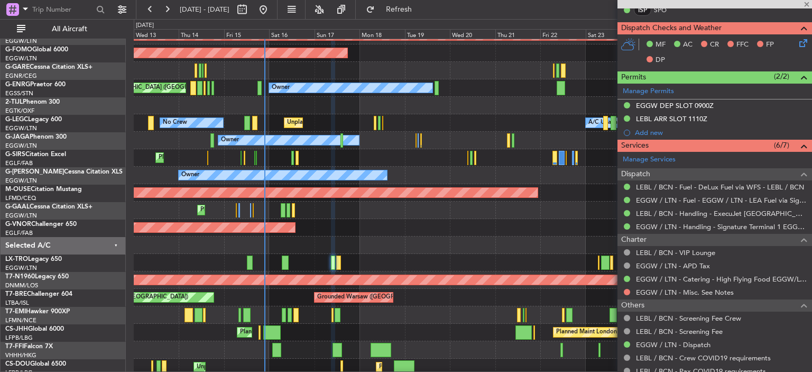
type input "+01:00"
type input "21:18"
type input "6"
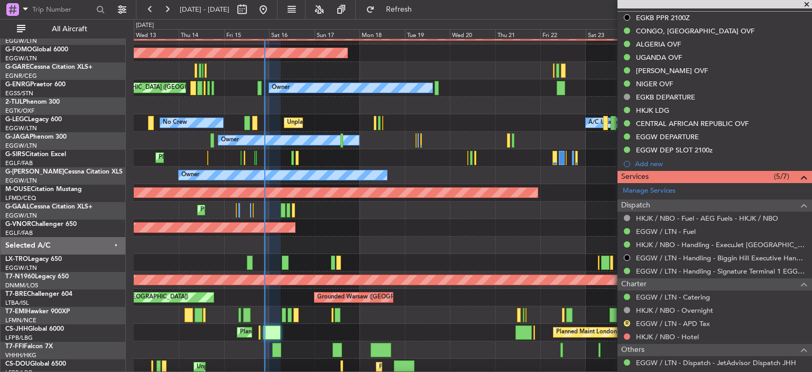
scroll to position [331, 0]
